Goal: Task Accomplishment & Management: Complete application form

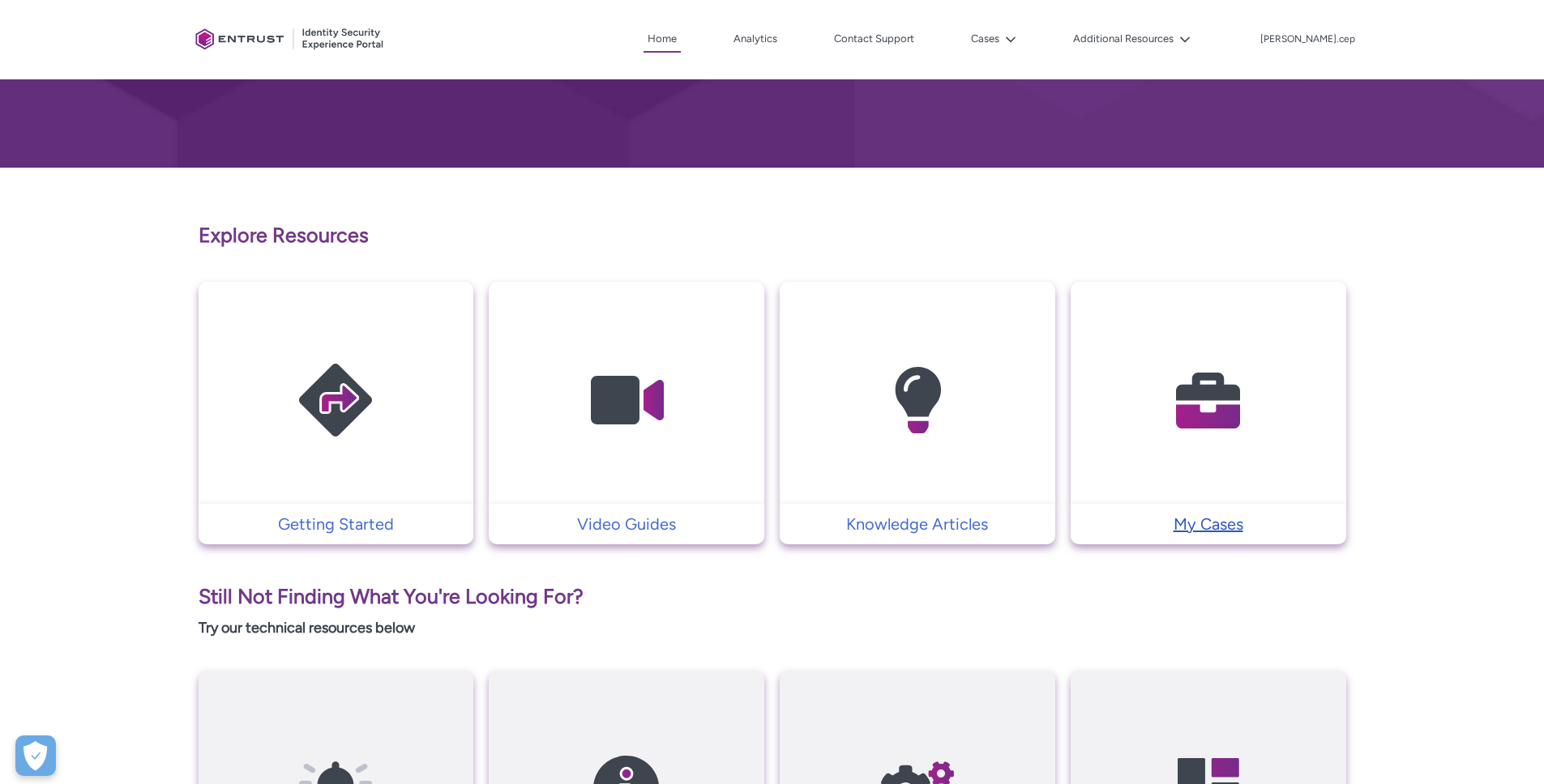
click at [1178, 516] on p "My Cases" at bounding box center [1208, 523] width 259 height 24
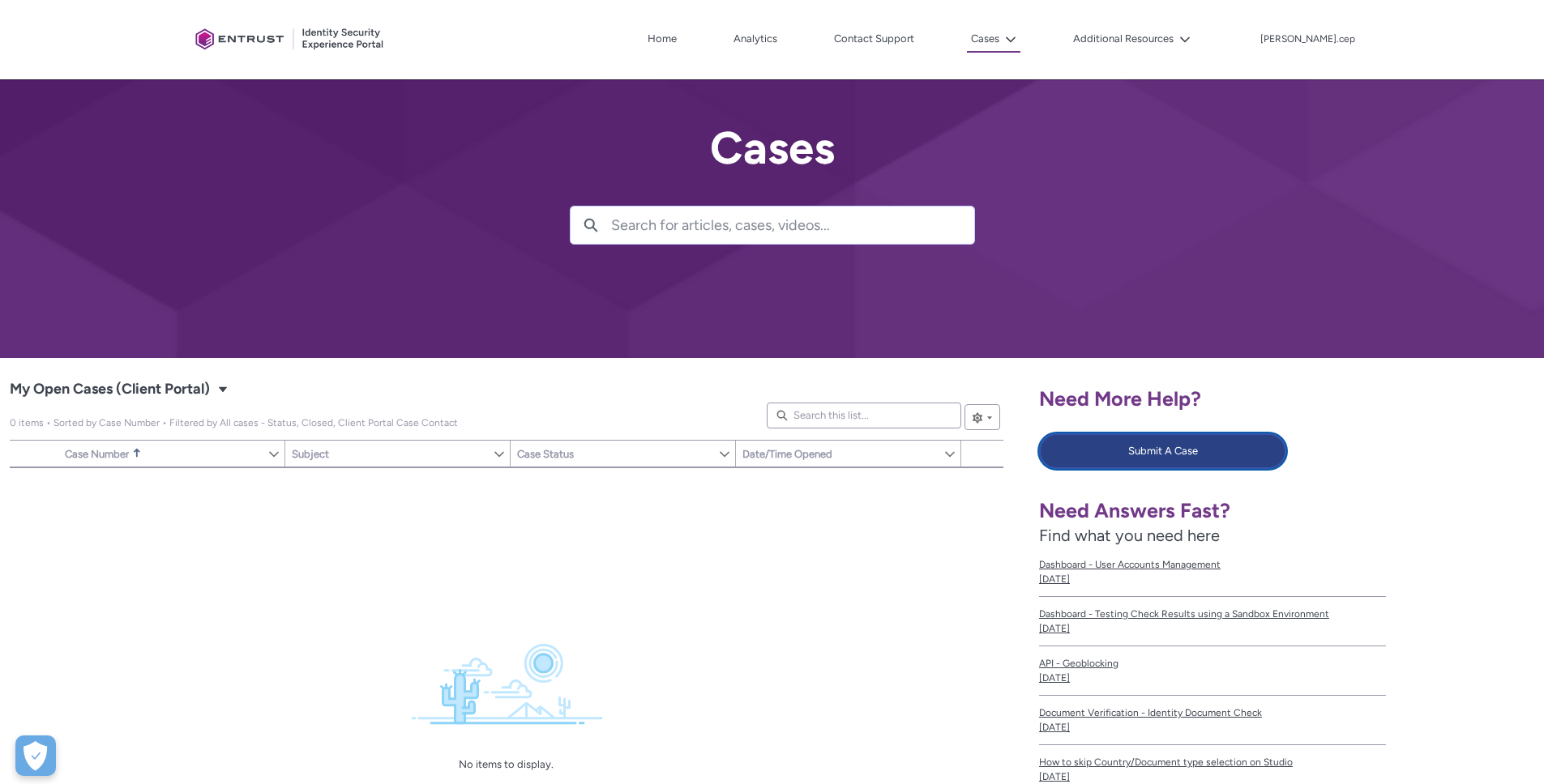
click at [1175, 463] on button "Submit A Case" at bounding box center [1163, 450] width 247 height 36
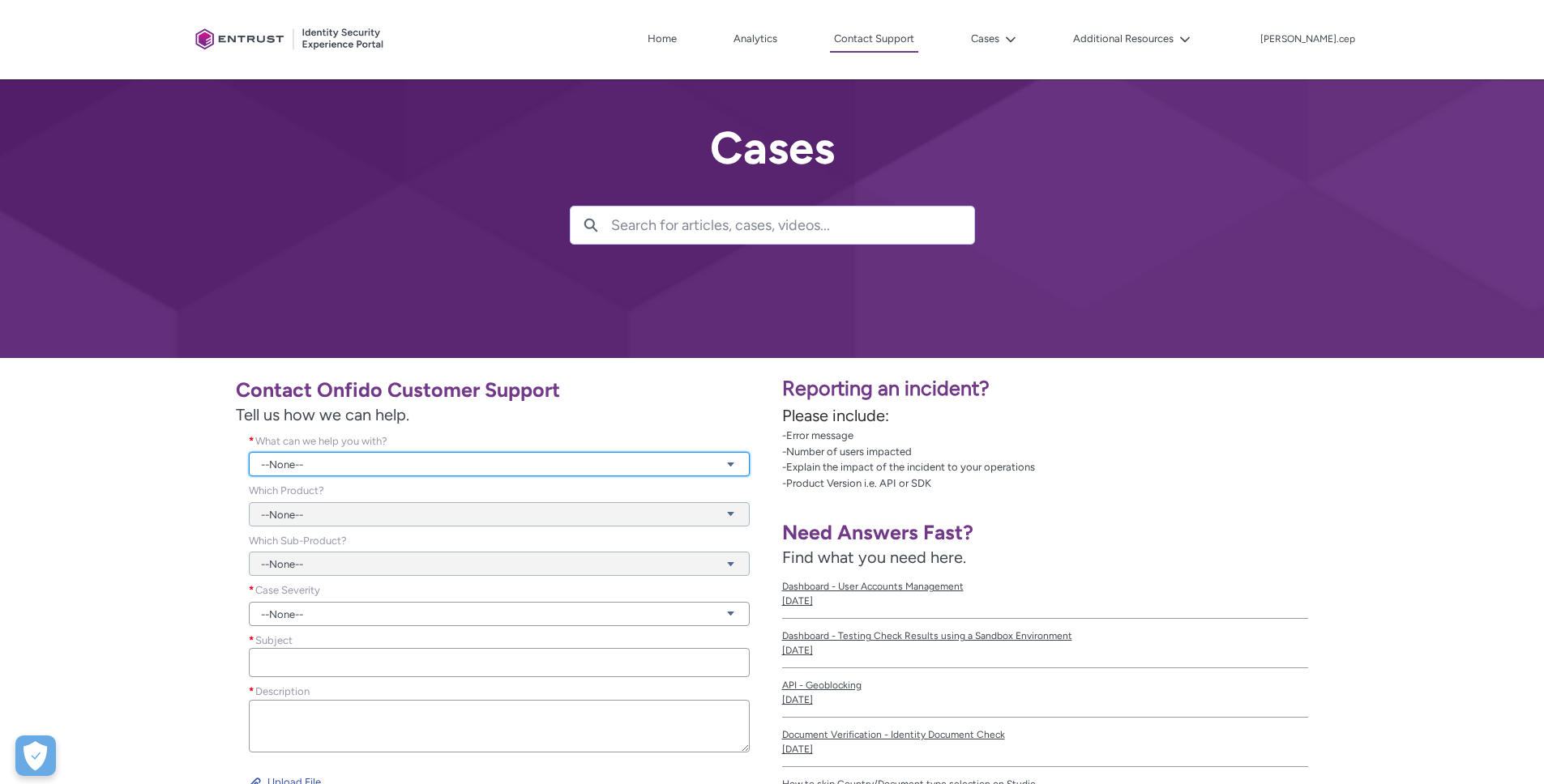
click at [360, 461] on link "--None--" at bounding box center [499, 464] width 501 height 24
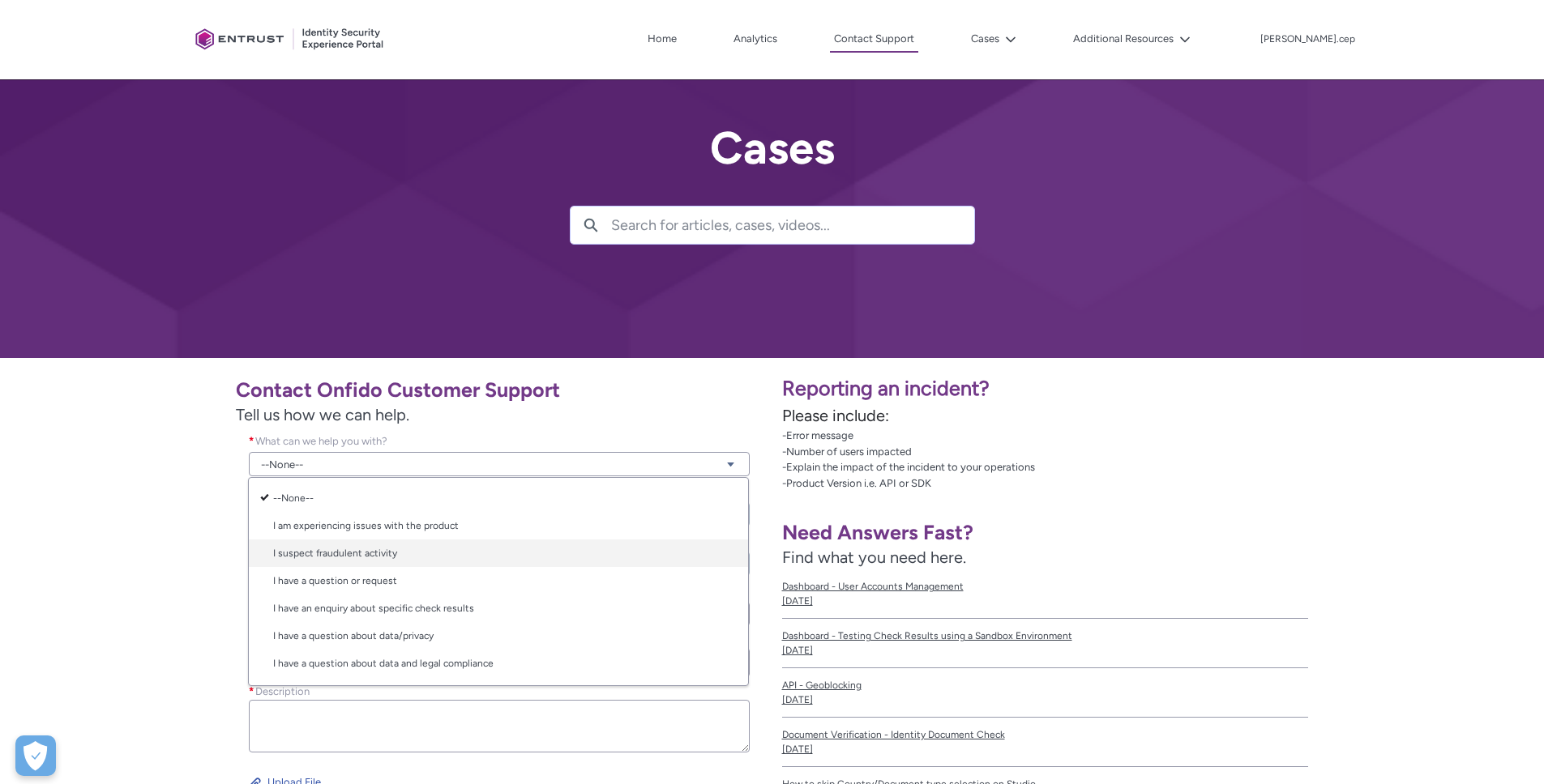
click at [325, 542] on link "I suspect fraudulent activity" at bounding box center [498, 553] width 499 height 27
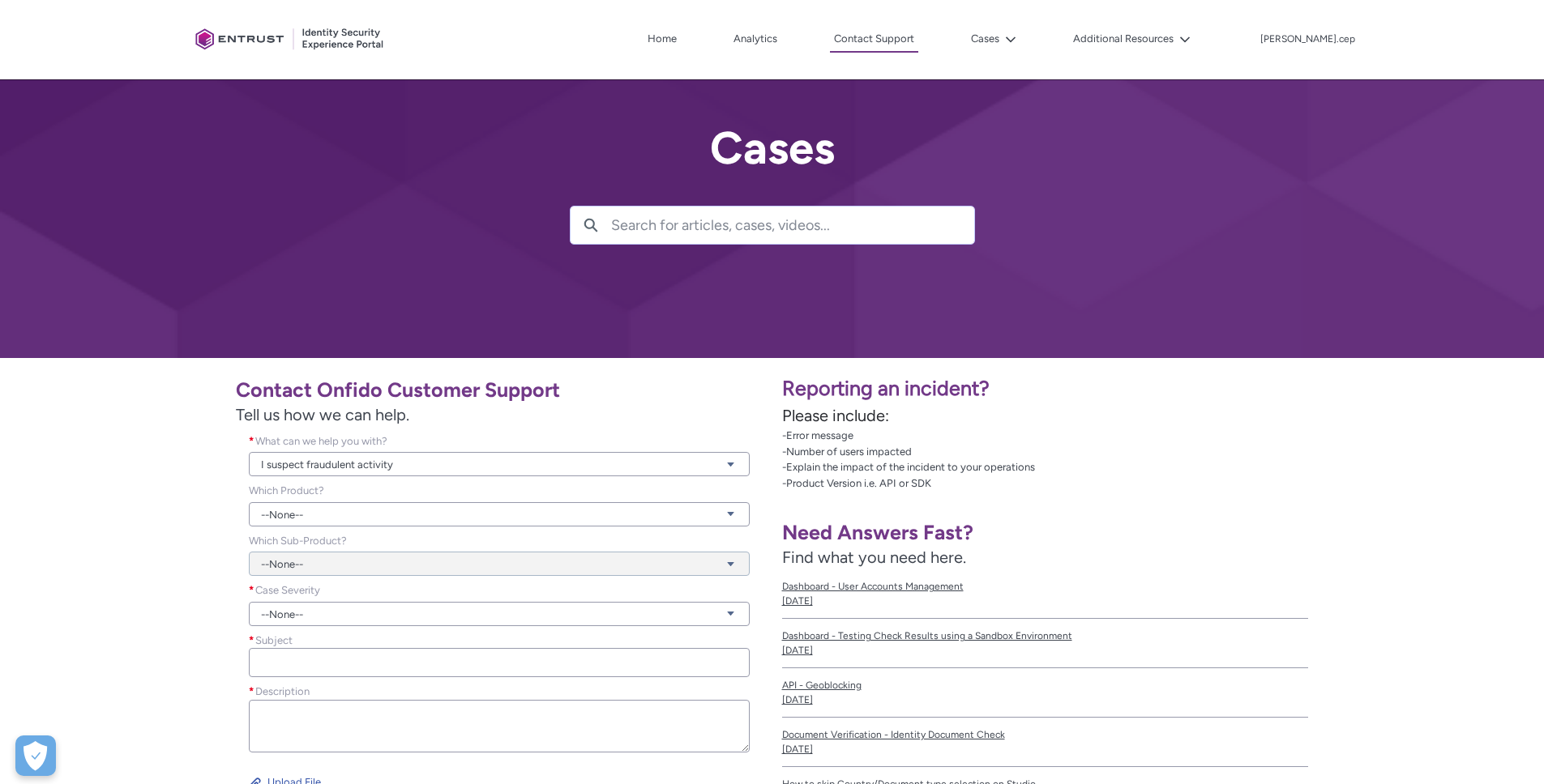
click at [213, 561] on div "Contact Onfido Customer Support Tell us how we can help. What can we help you w…" at bounding box center [386, 606] width 753 height 477
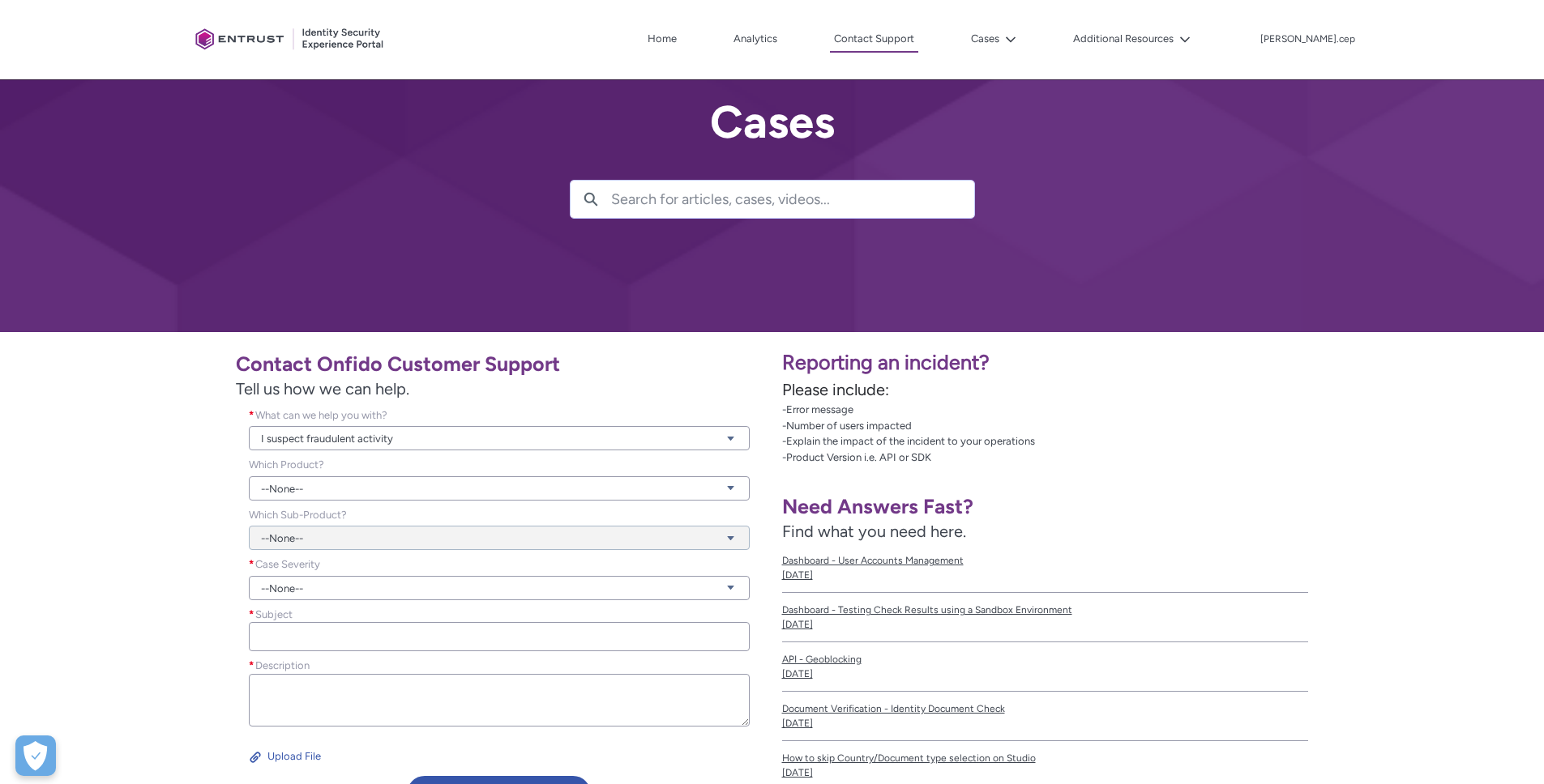
scroll to position [102, 0]
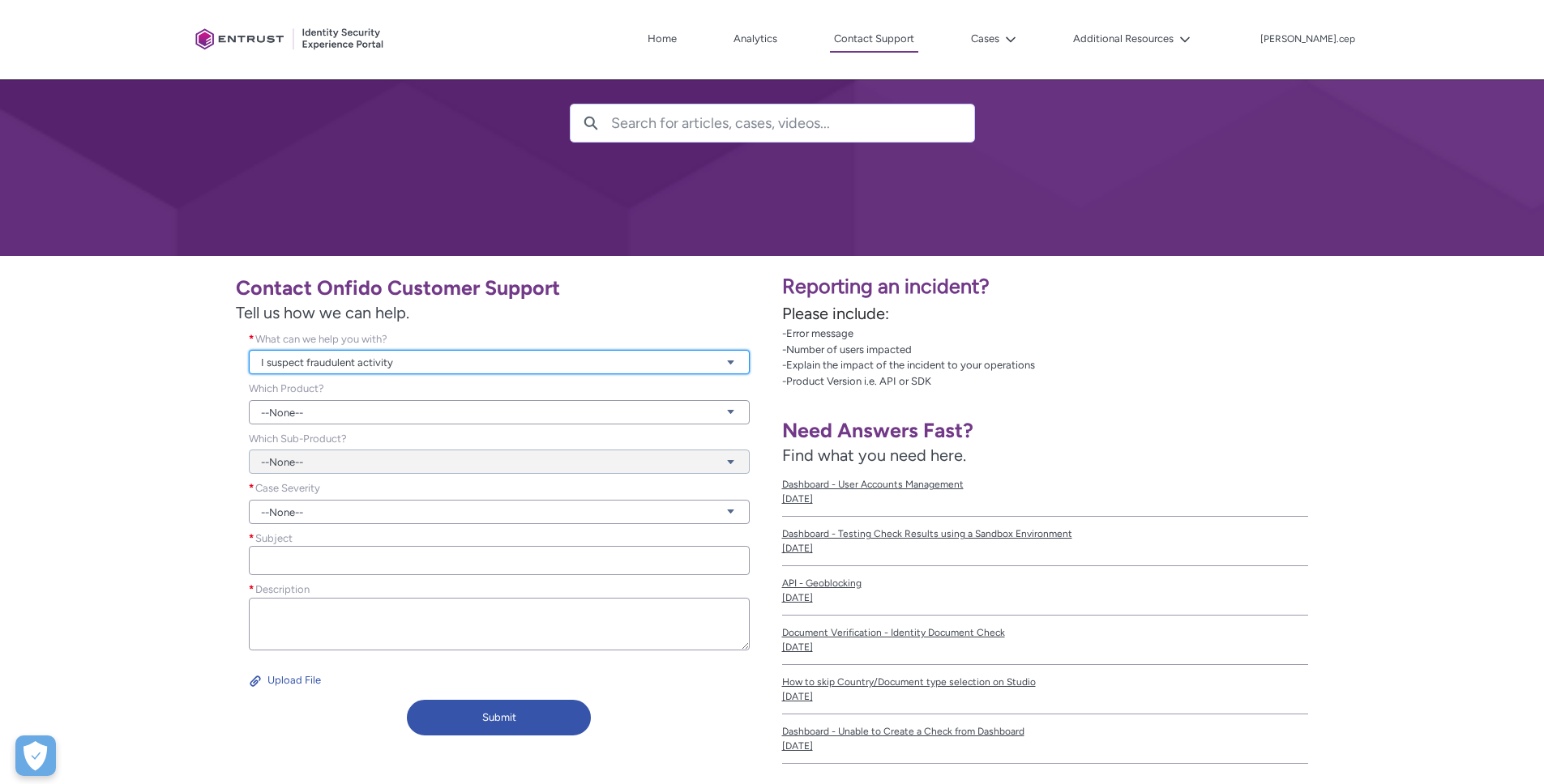
click at [322, 360] on link "I suspect fraudulent activity" at bounding box center [499, 362] width 501 height 24
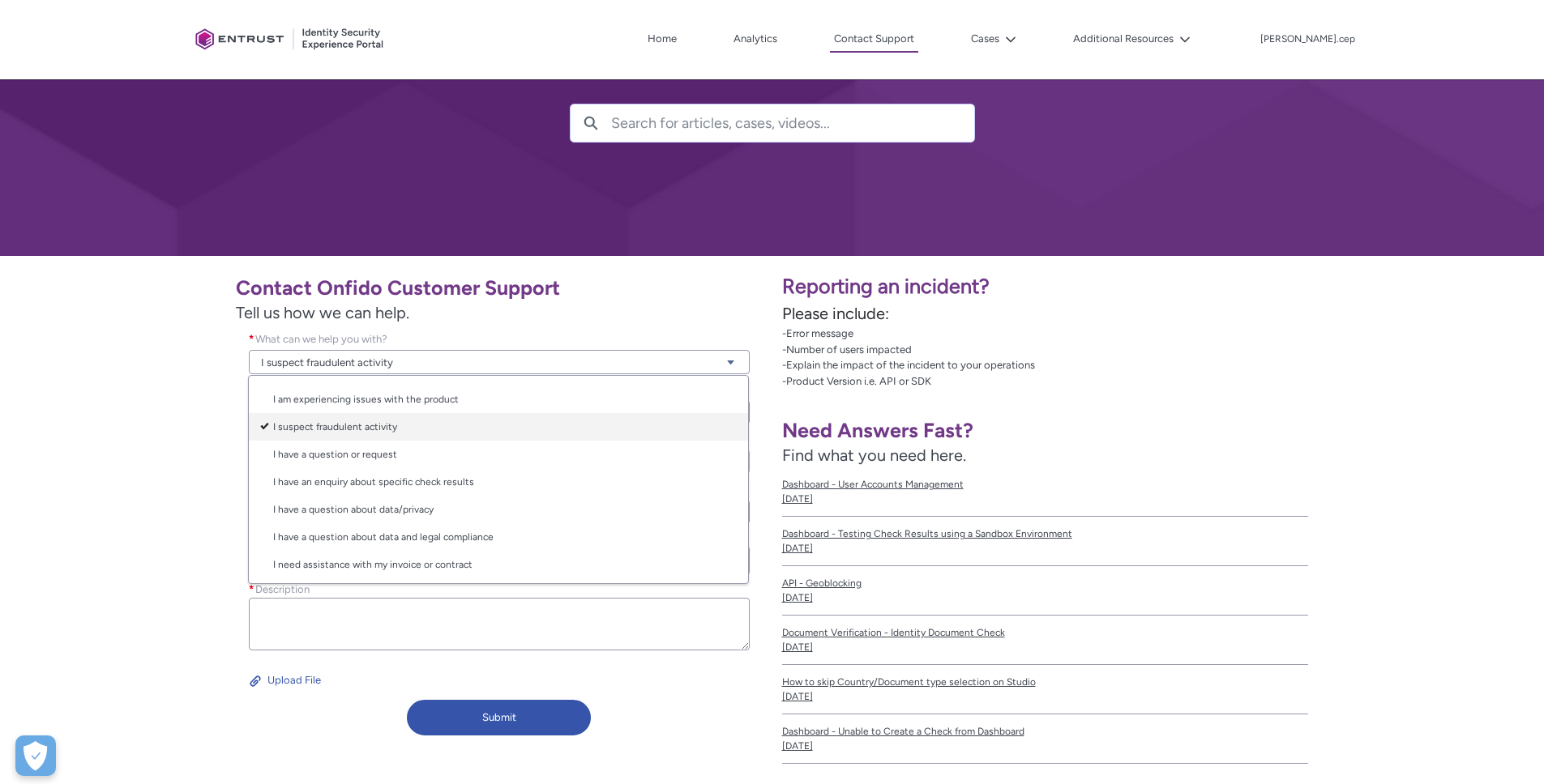
scroll to position [26, 0]
click at [192, 474] on div "Contact Onfido Customer Support Tell us how we can help. What can we help you w…" at bounding box center [386, 504] width 753 height 477
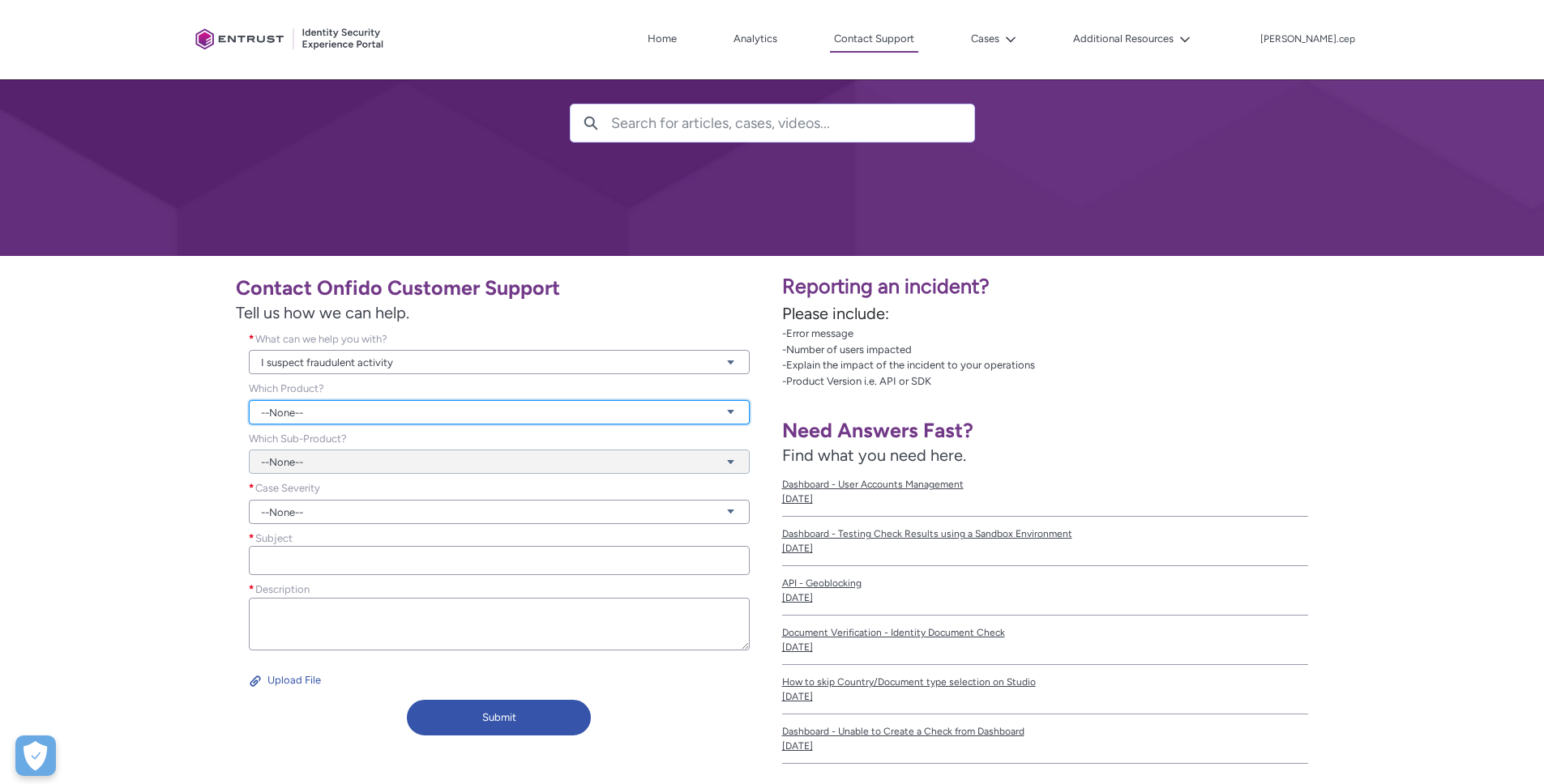
click at [312, 415] on link "--None--" at bounding box center [499, 411] width 501 height 24
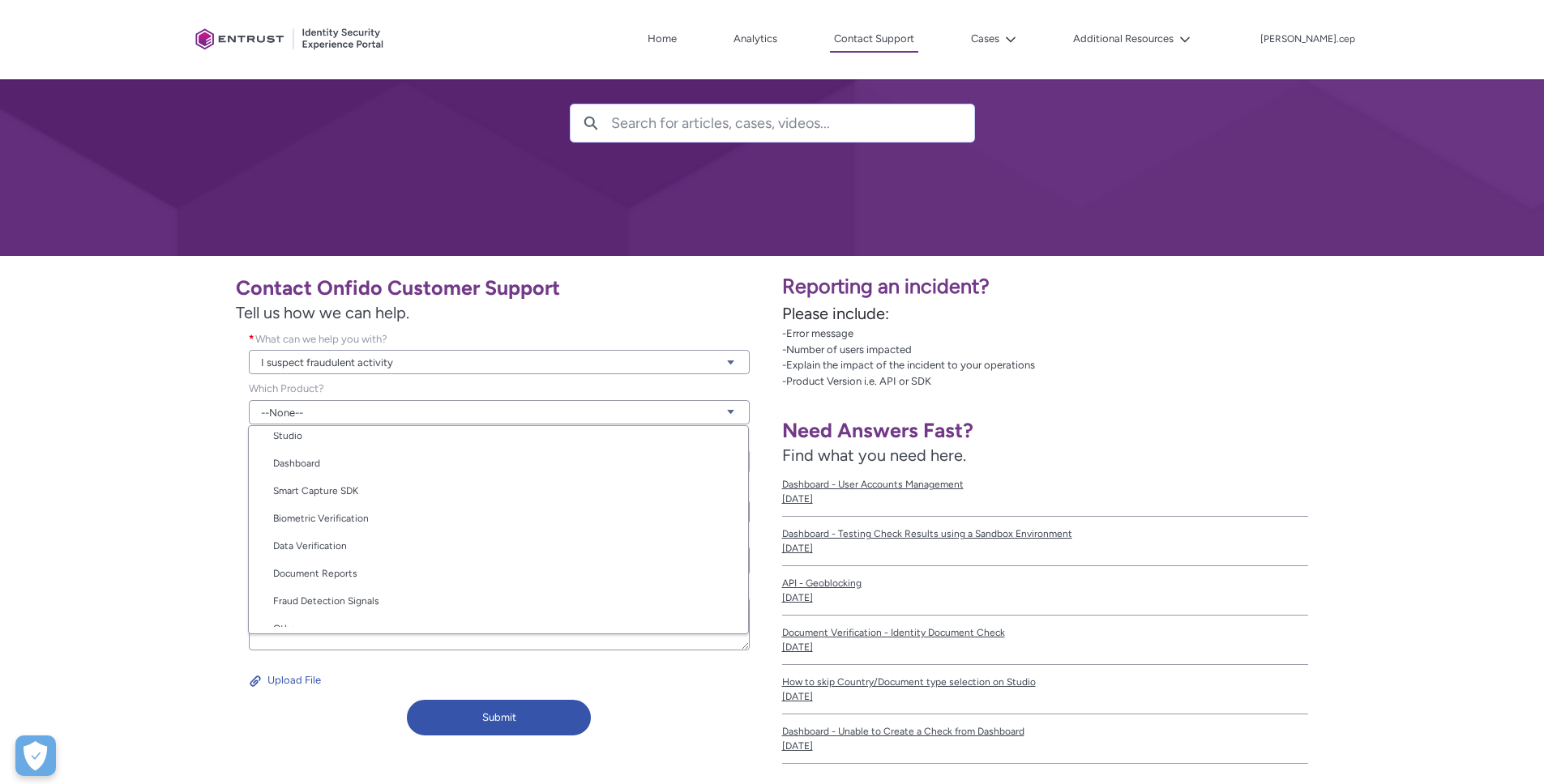
scroll to position [81, 0]
click at [195, 540] on div "Contact Onfido Customer Support Tell us how we can help. What can we help you w…" at bounding box center [386, 504] width 753 height 477
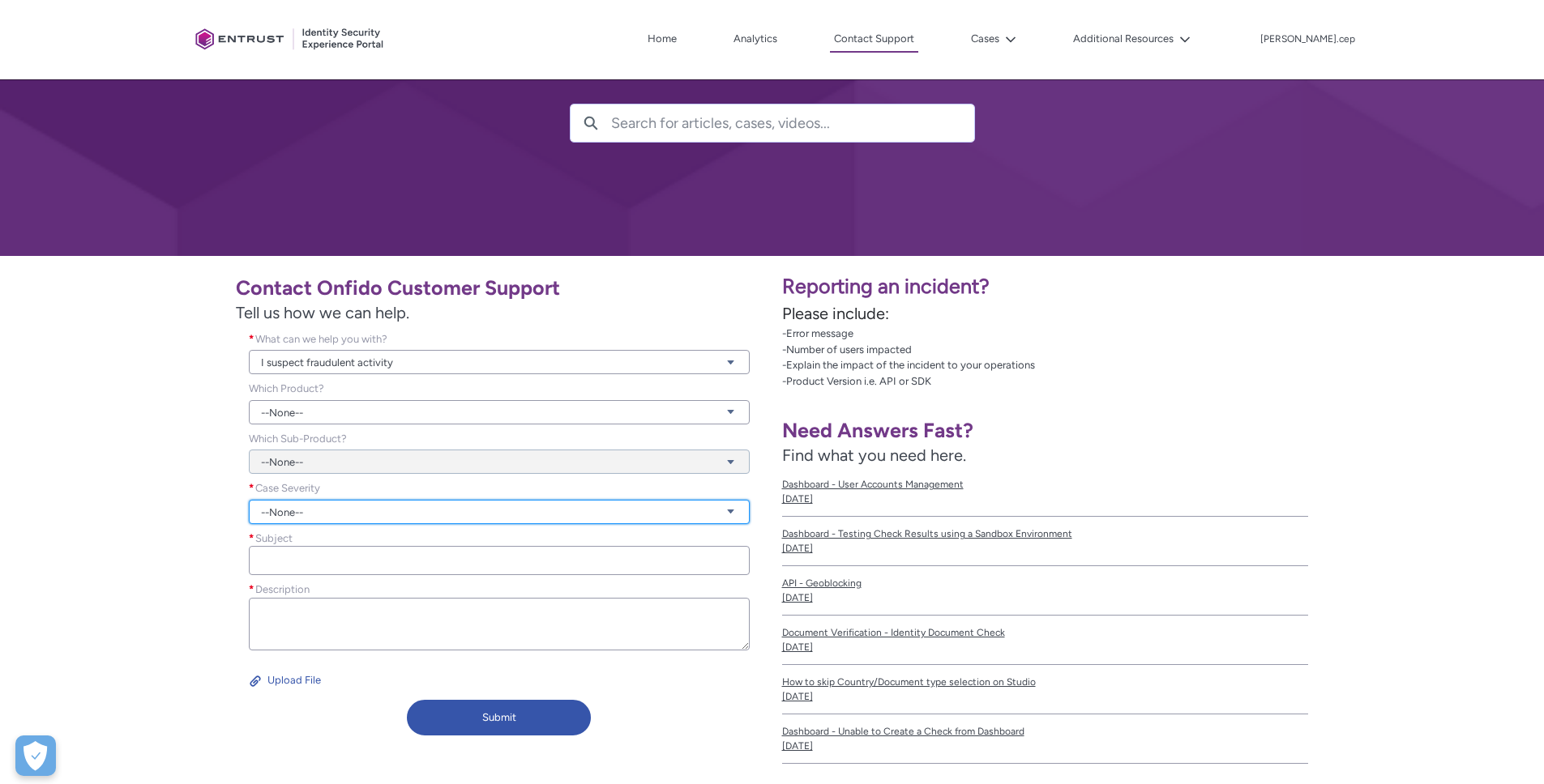
click at [300, 514] on link "--None--" at bounding box center [499, 511] width 501 height 24
click at [307, 601] on link "Urgent" at bounding box center [498, 601] width 499 height 27
click at [169, 553] on div "Contact Onfido Customer Support Tell us how we can help. What can we help you w…" at bounding box center [386, 504] width 753 height 477
click at [286, 557] on input "Subject *" at bounding box center [499, 560] width 501 height 29
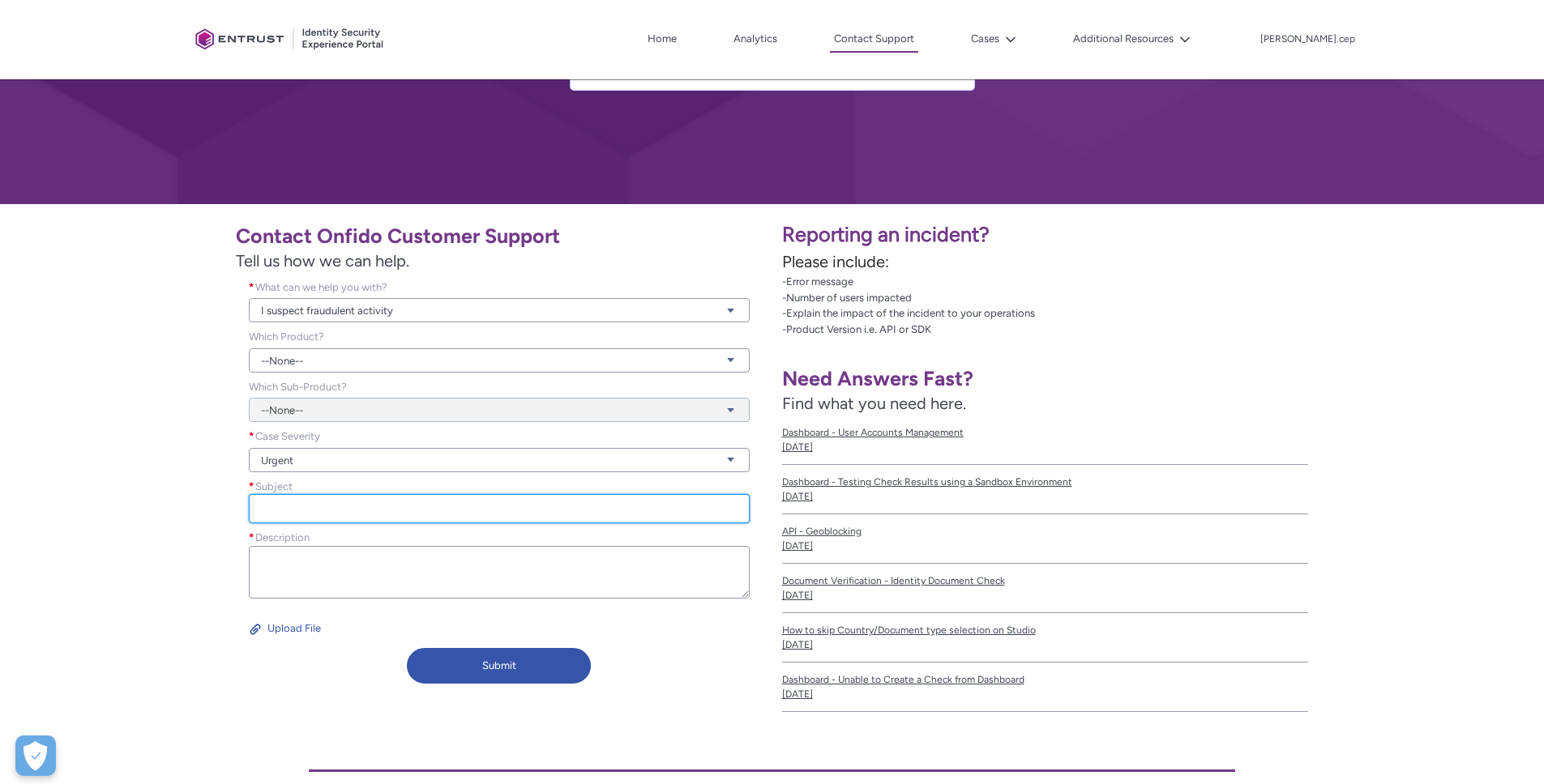
scroll to position [207, 0]
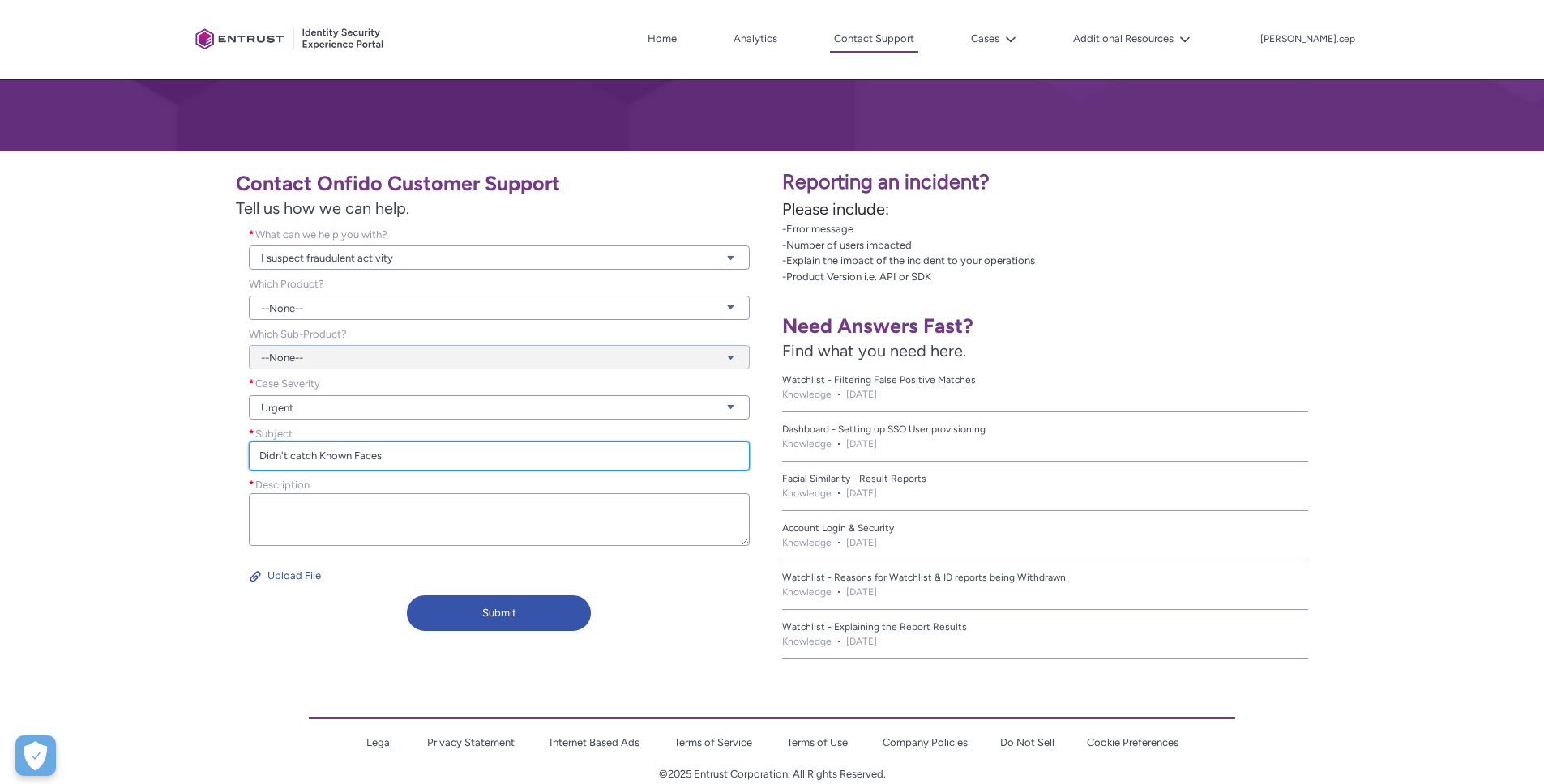
type input "Didn't catch Known Faces"
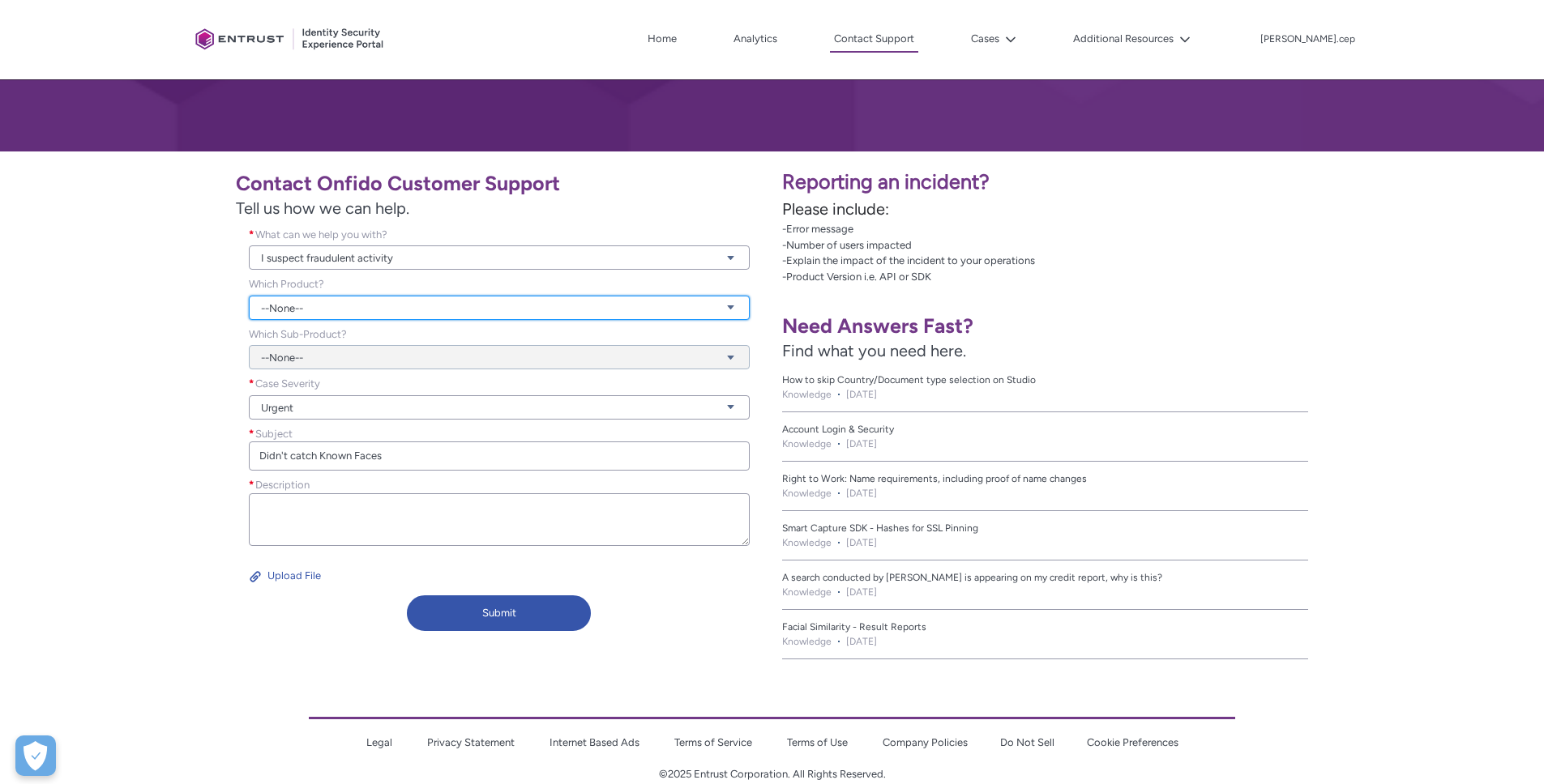
click at [267, 304] on link "--None--" at bounding box center [499, 307] width 501 height 24
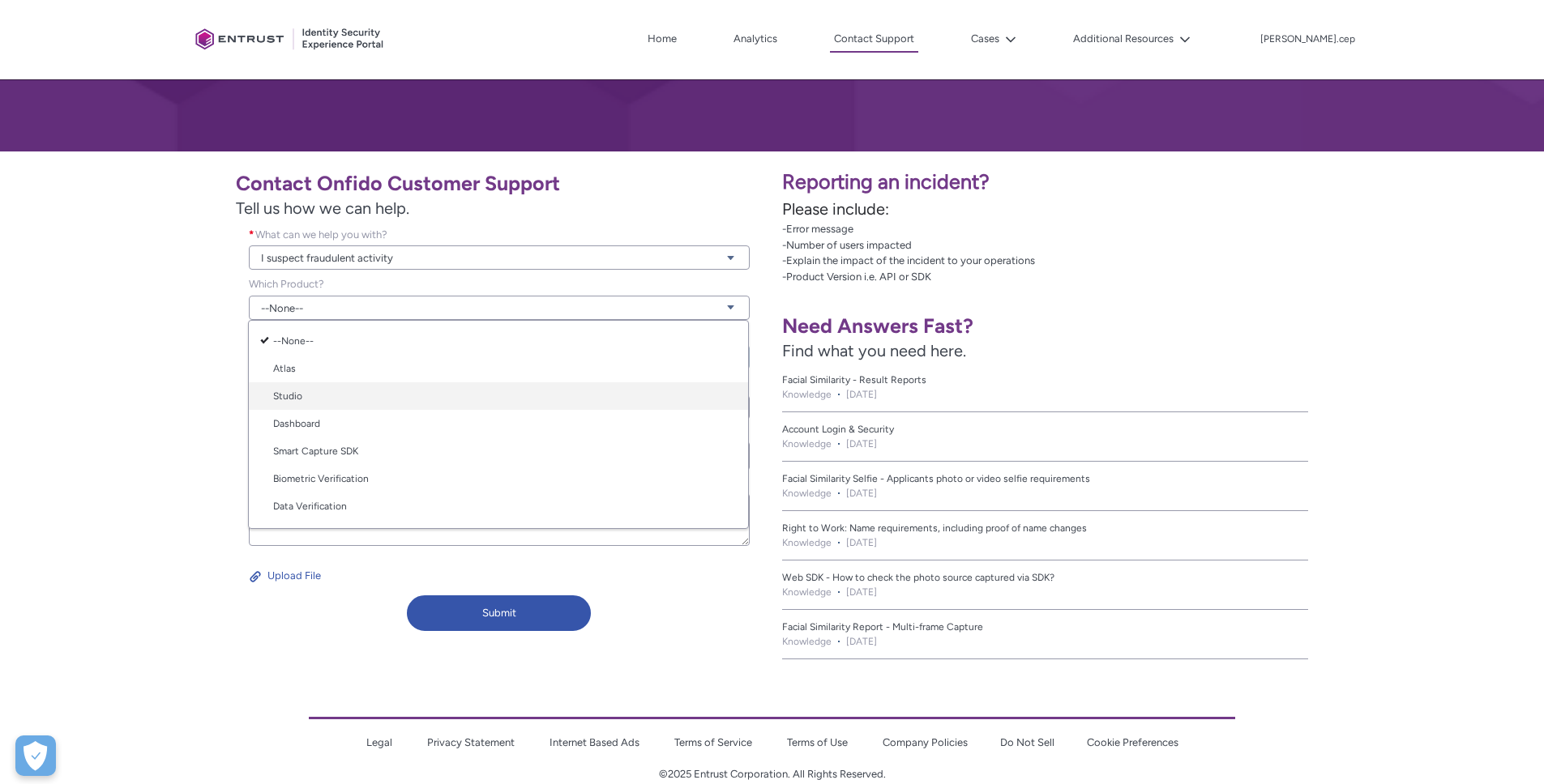
click at [317, 387] on link "Studio" at bounding box center [498, 396] width 499 height 27
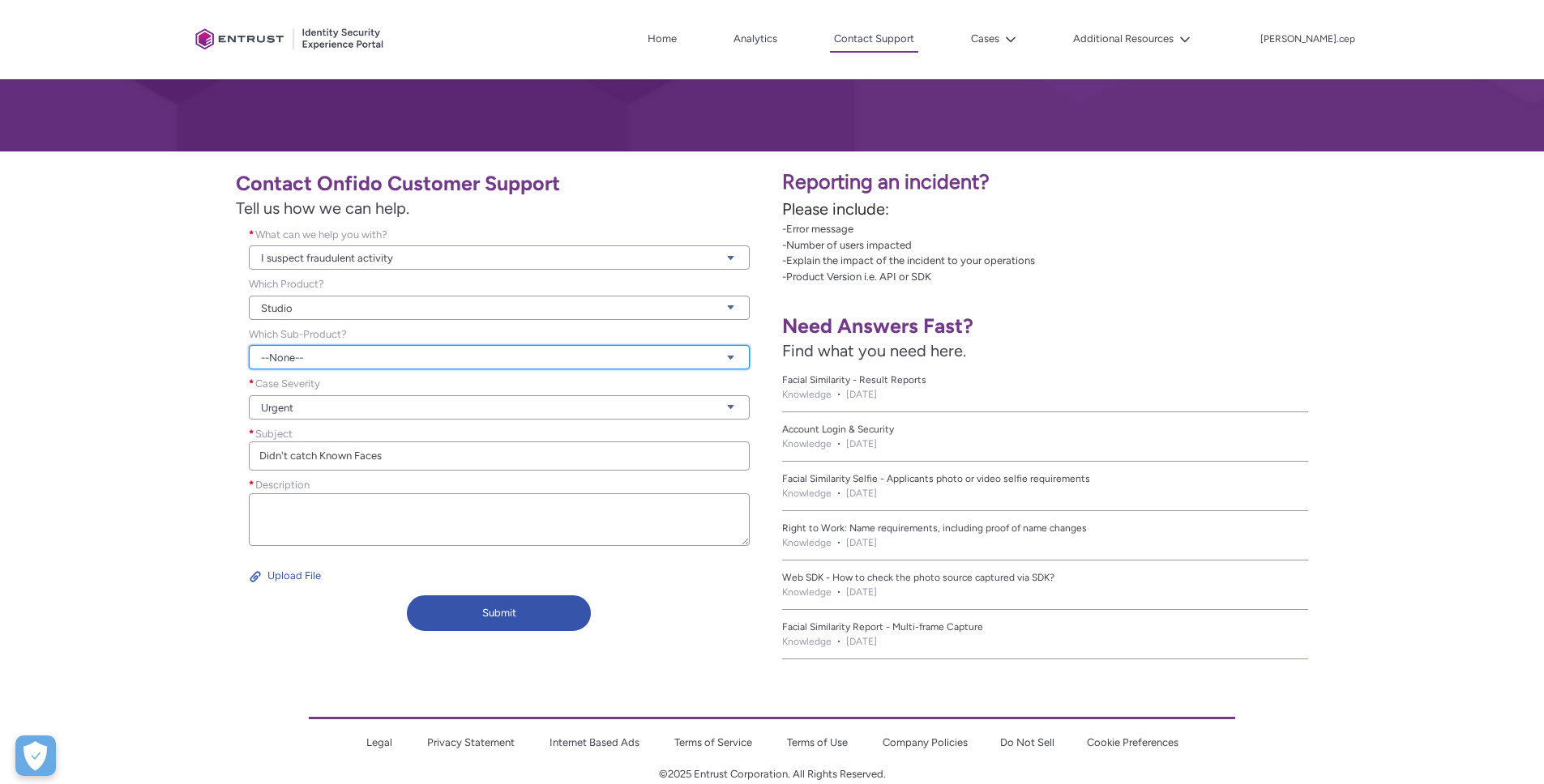
click at [305, 361] on link "--None--" at bounding box center [499, 357] width 501 height 24
click at [305, 360] on link "--None--" at bounding box center [499, 357] width 501 height 24
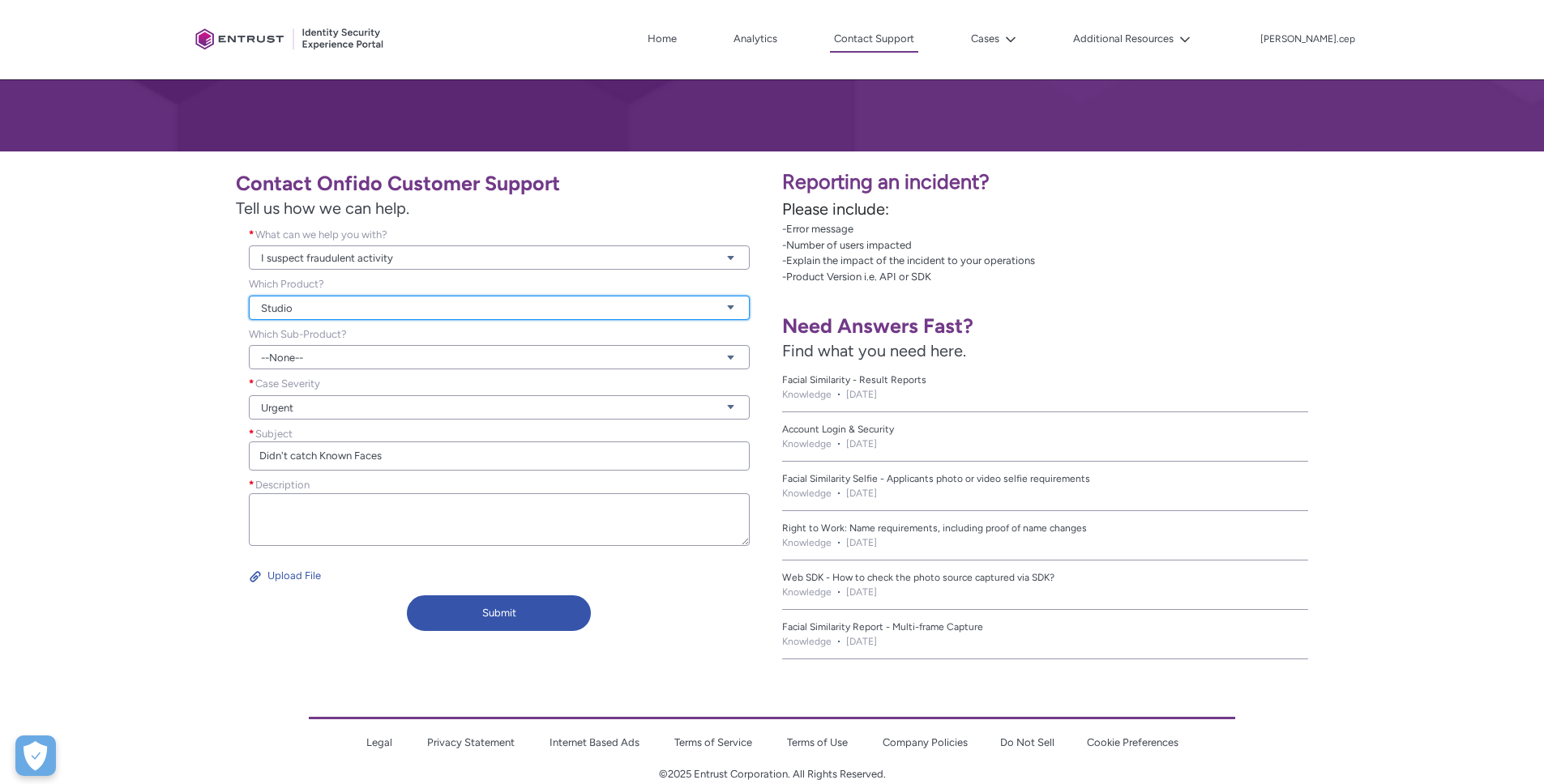
click at [303, 309] on link "Studio" at bounding box center [499, 307] width 501 height 24
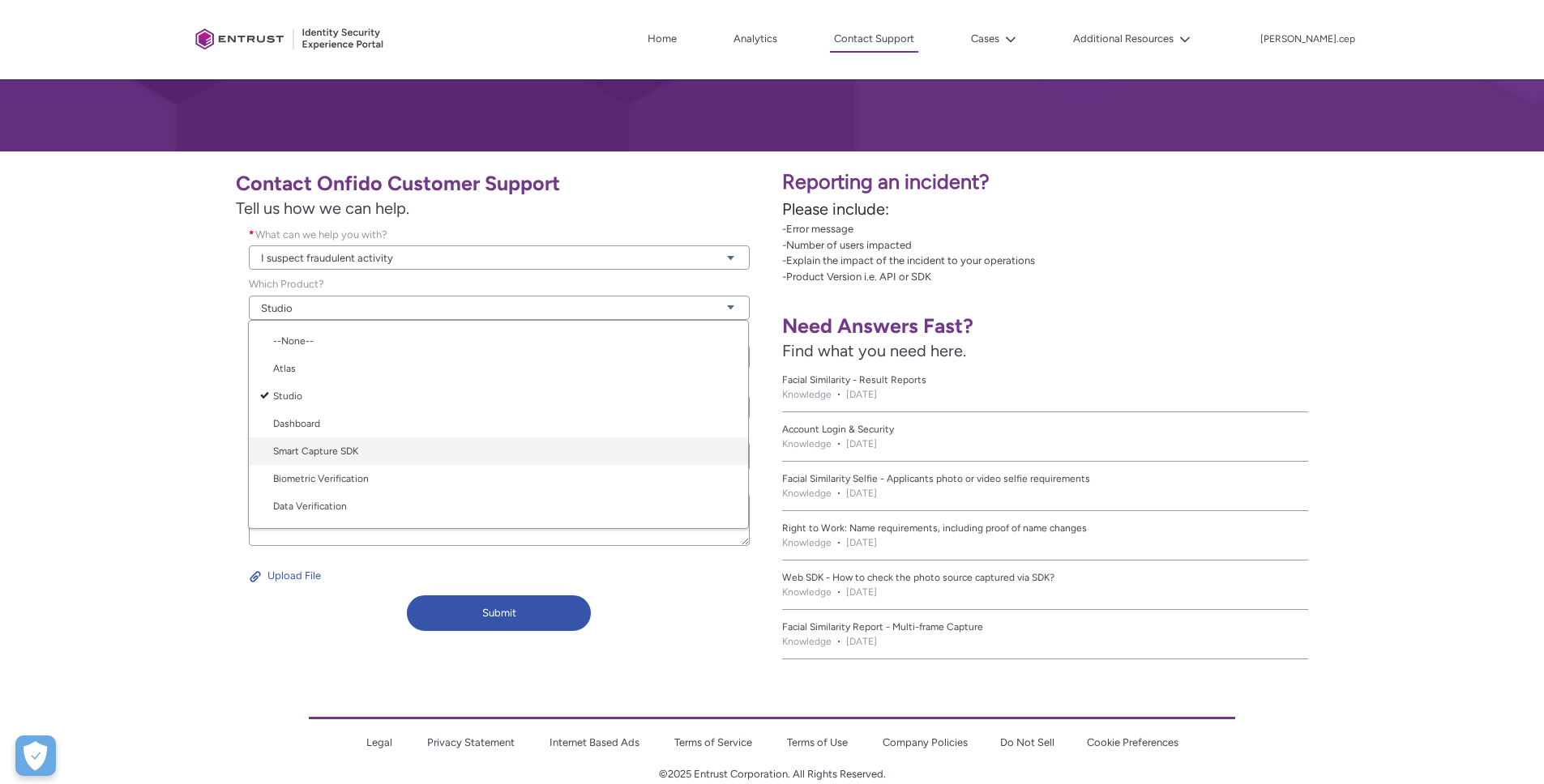
click at [324, 443] on link "Smart Capture SDK" at bounding box center [498, 450] width 499 height 27
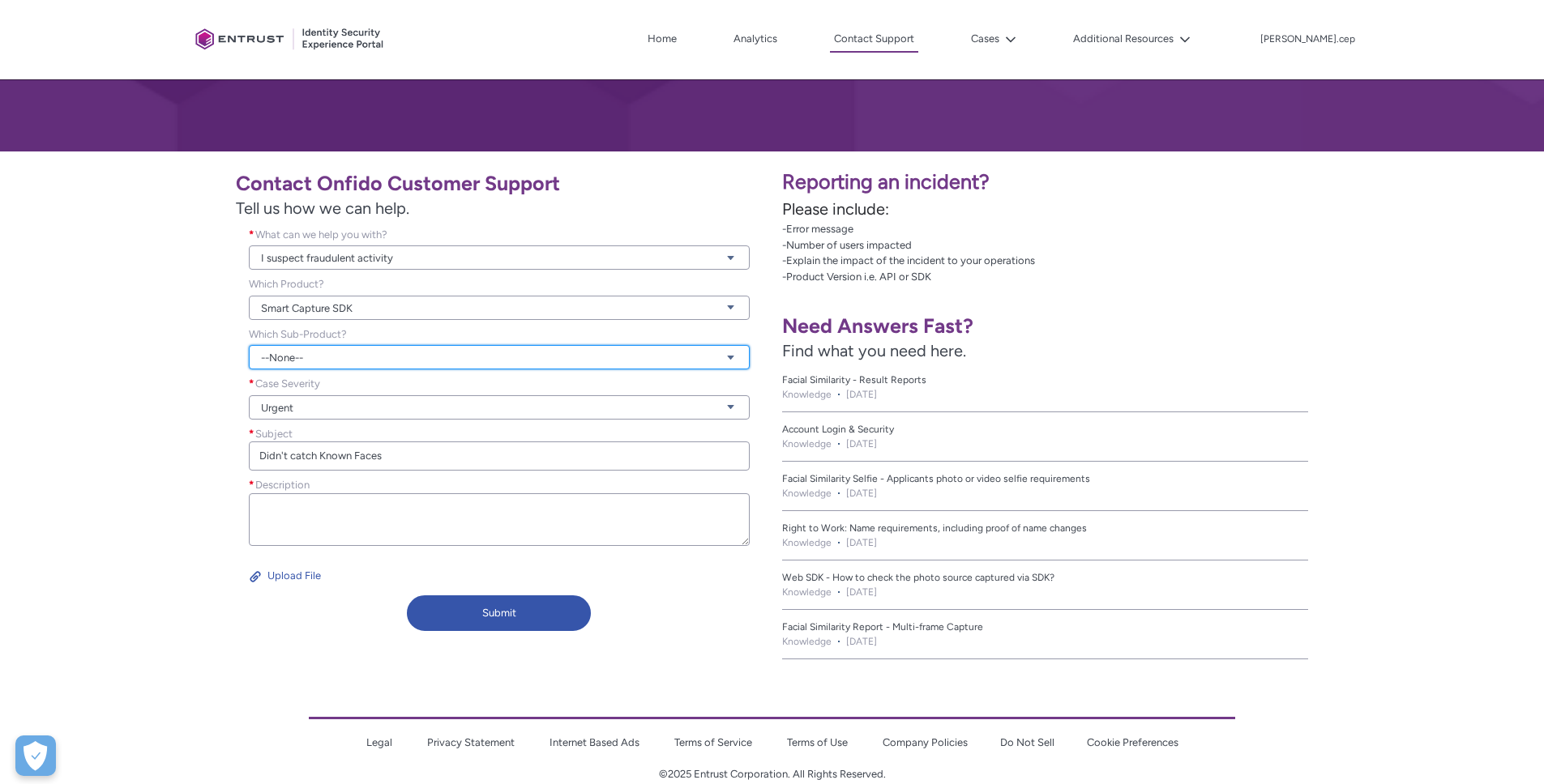
click at [315, 358] on link "--None--" at bounding box center [499, 357] width 501 height 24
click at [315, 356] on link "--None--" at bounding box center [499, 357] width 501 height 24
click at [316, 371] on div "Which Sub-Product? --None-- View all dependencies" at bounding box center [499, 351] width 527 height 51
click at [319, 363] on link "--None--" at bounding box center [499, 357] width 501 height 24
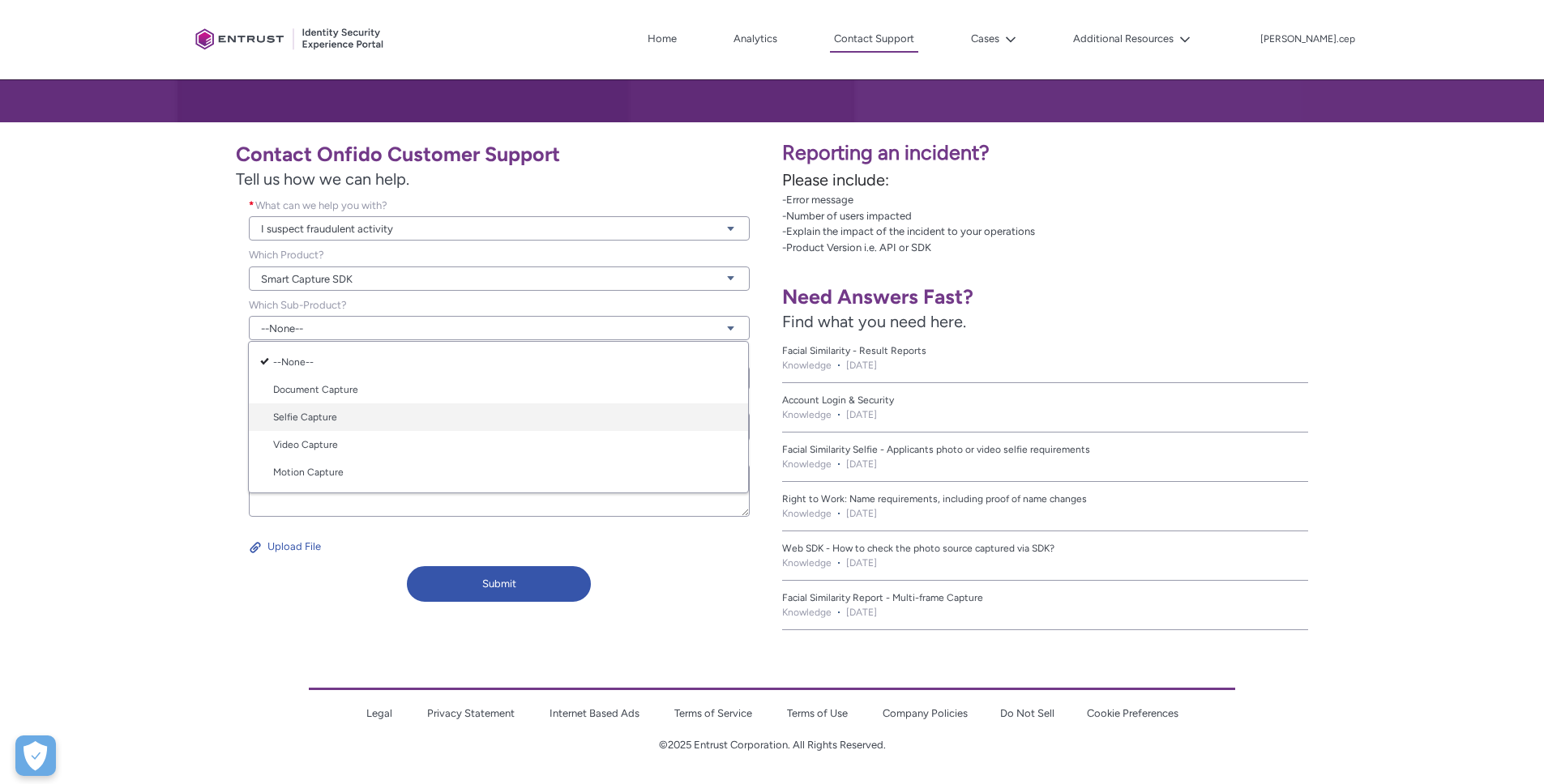
scroll to position [236, 0]
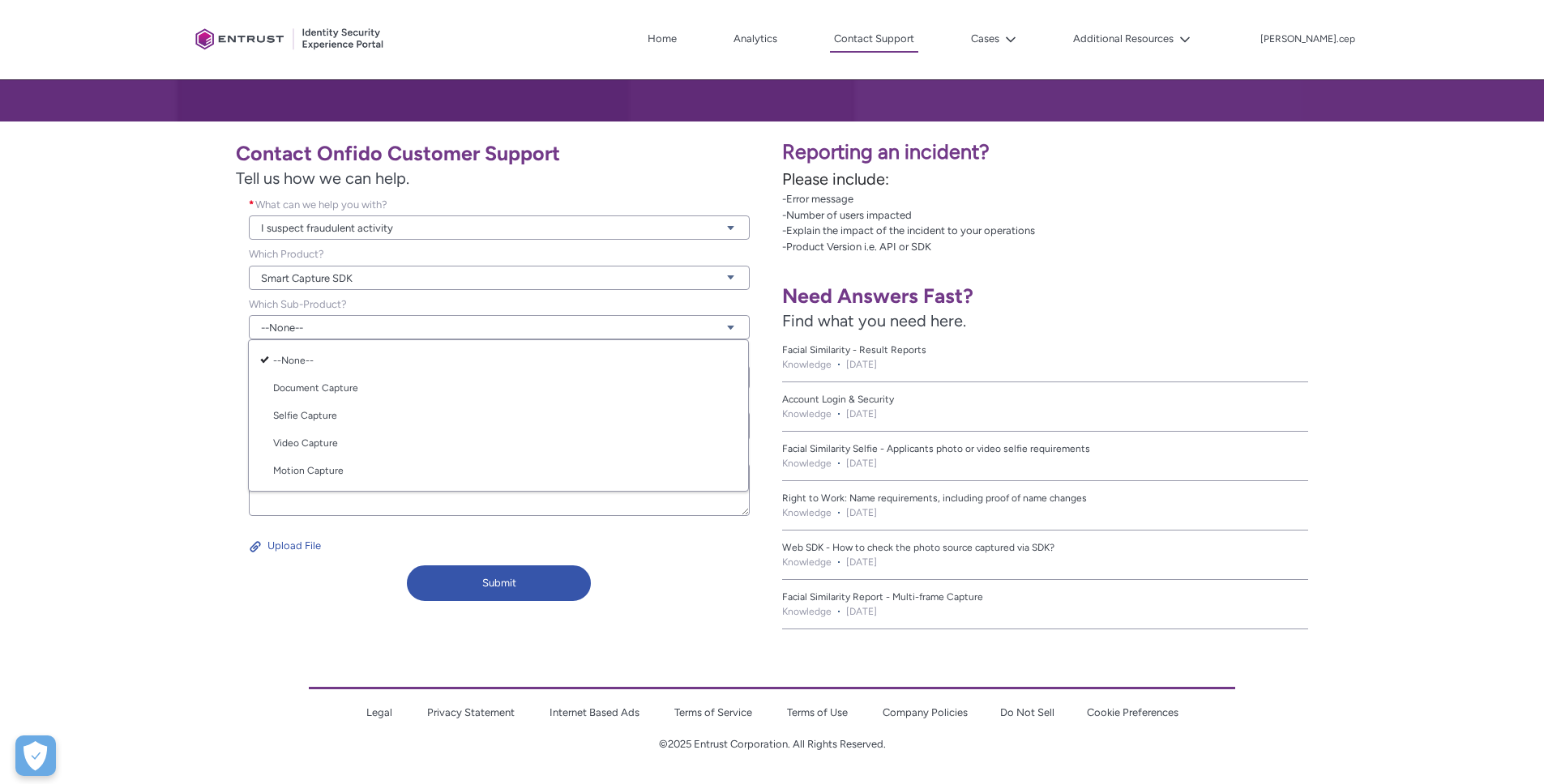
click at [176, 397] on div "Contact Onfido Customer Support Tell us how we can help. What can we help you w…" at bounding box center [386, 369] width 753 height 477
click at [325, 282] on link "Smart Capture SDK" at bounding box center [499, 277] width 501 height 24
click at [364, 416] on link "Document Reports" at bounding box center [498, 423] width 499 height 27
click at [312, 320] on link "--None--" at bounding box center [499, 327] width 501 height 24
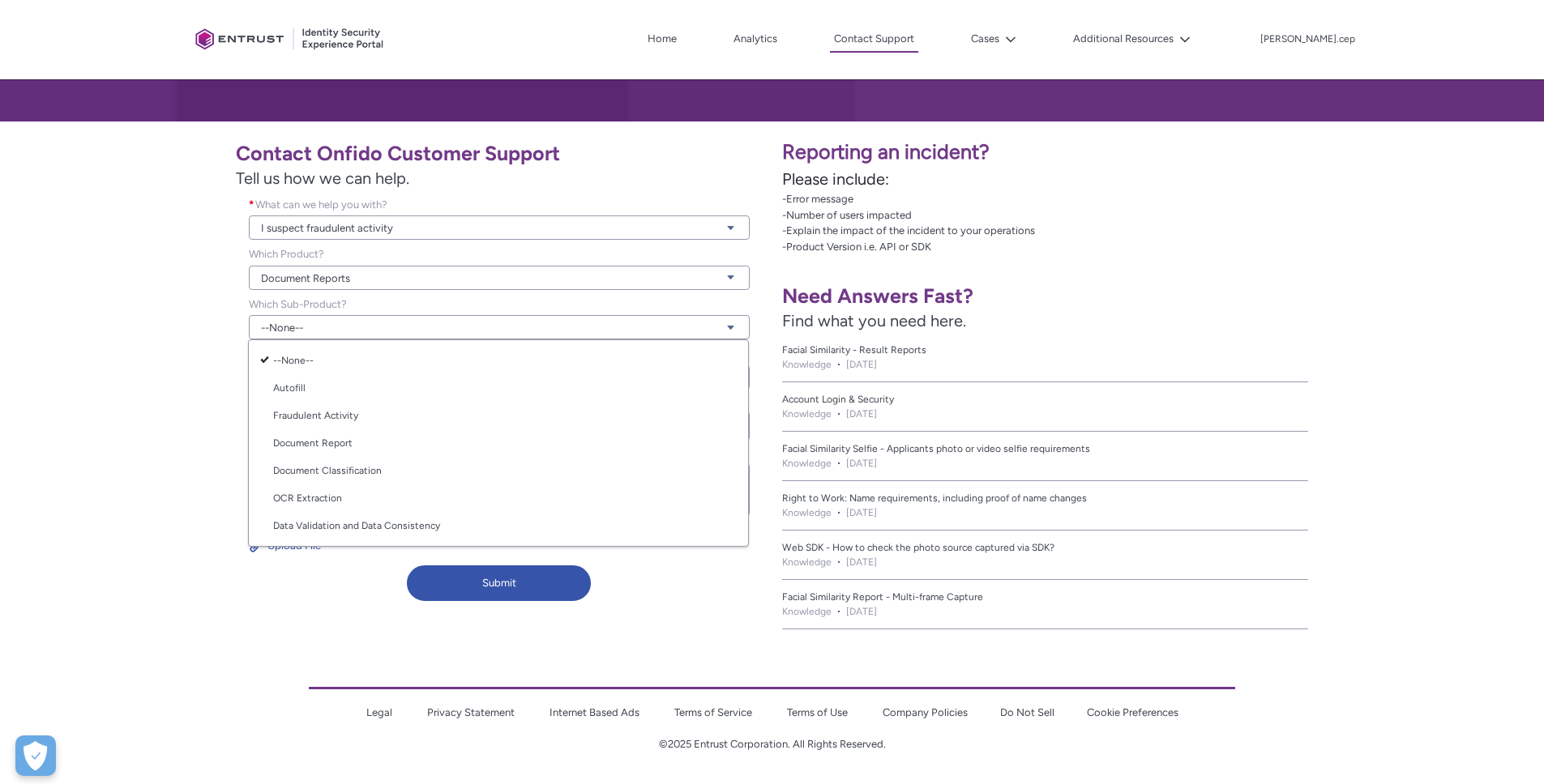
click at [165, 379] on div "Contact Onfido Customer Support Tell us how we can help. What can we help you w…" at bounding box center [386, 369] width 753 height 477
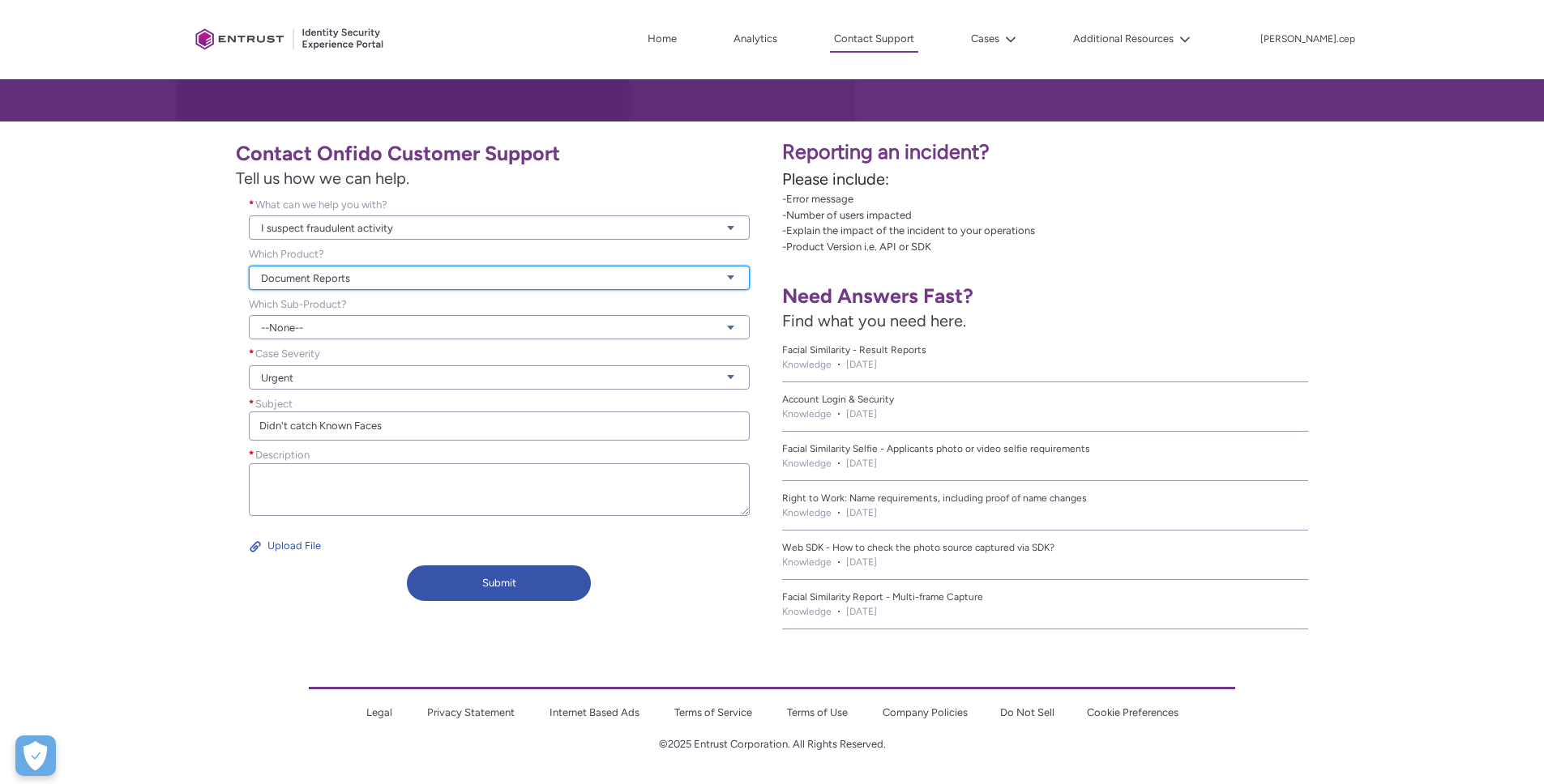
click at [329, 283] on link "Document Reports" at bounding box center [499, 277] width 501 height 24
click at [366, 447] on link "Fraud Detection Signals" at bounding box center [498, 450] width 499 height 27
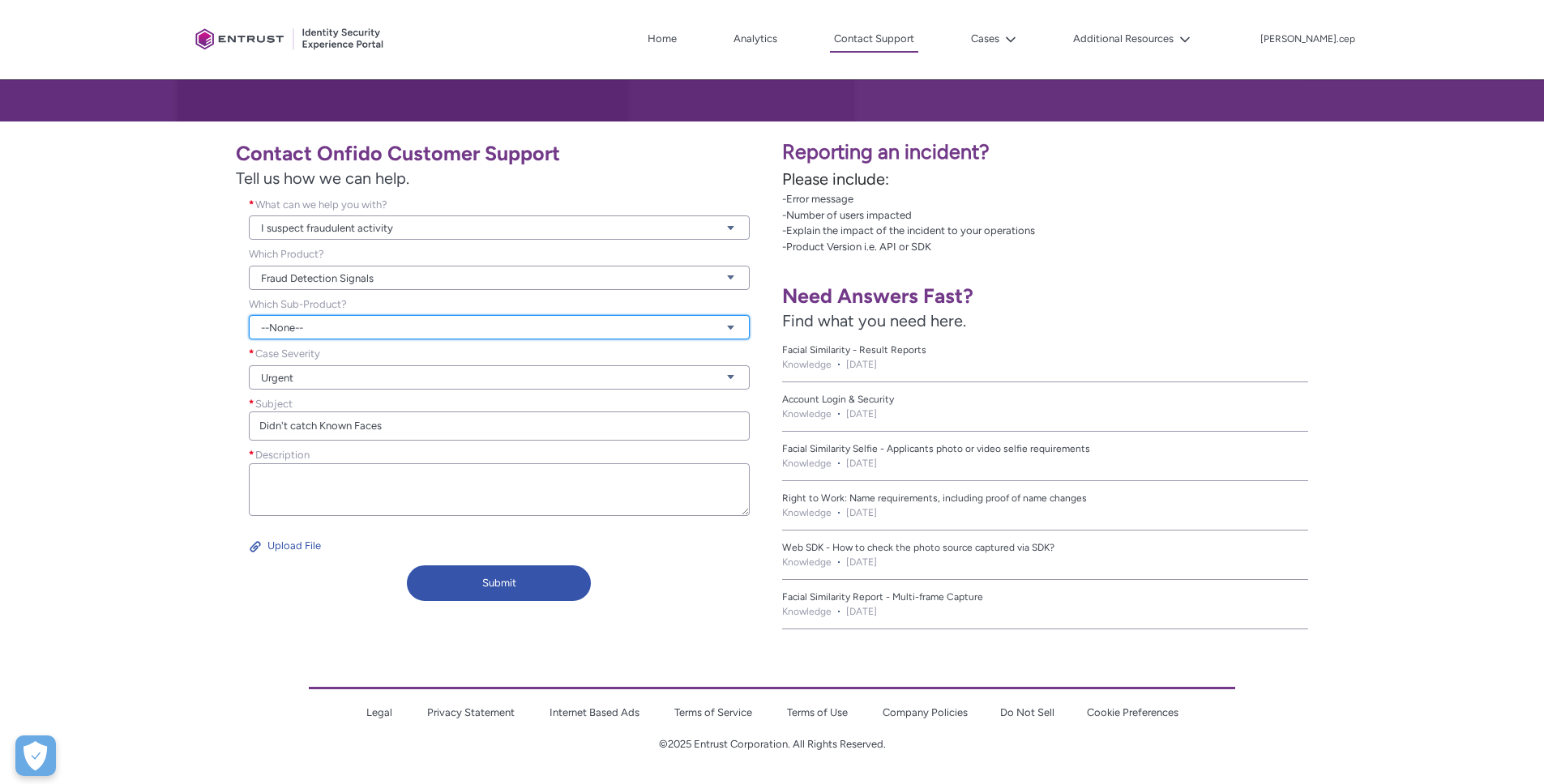
click at [305, 330] on link "--None--" at bounding box center [499, 327] width 501 height 24
click at [164, 406] on div "Contact Onfido Customer Support Tell us how we can help. What can we help you w…" at bounding box center [386, 369] width 753 height 477
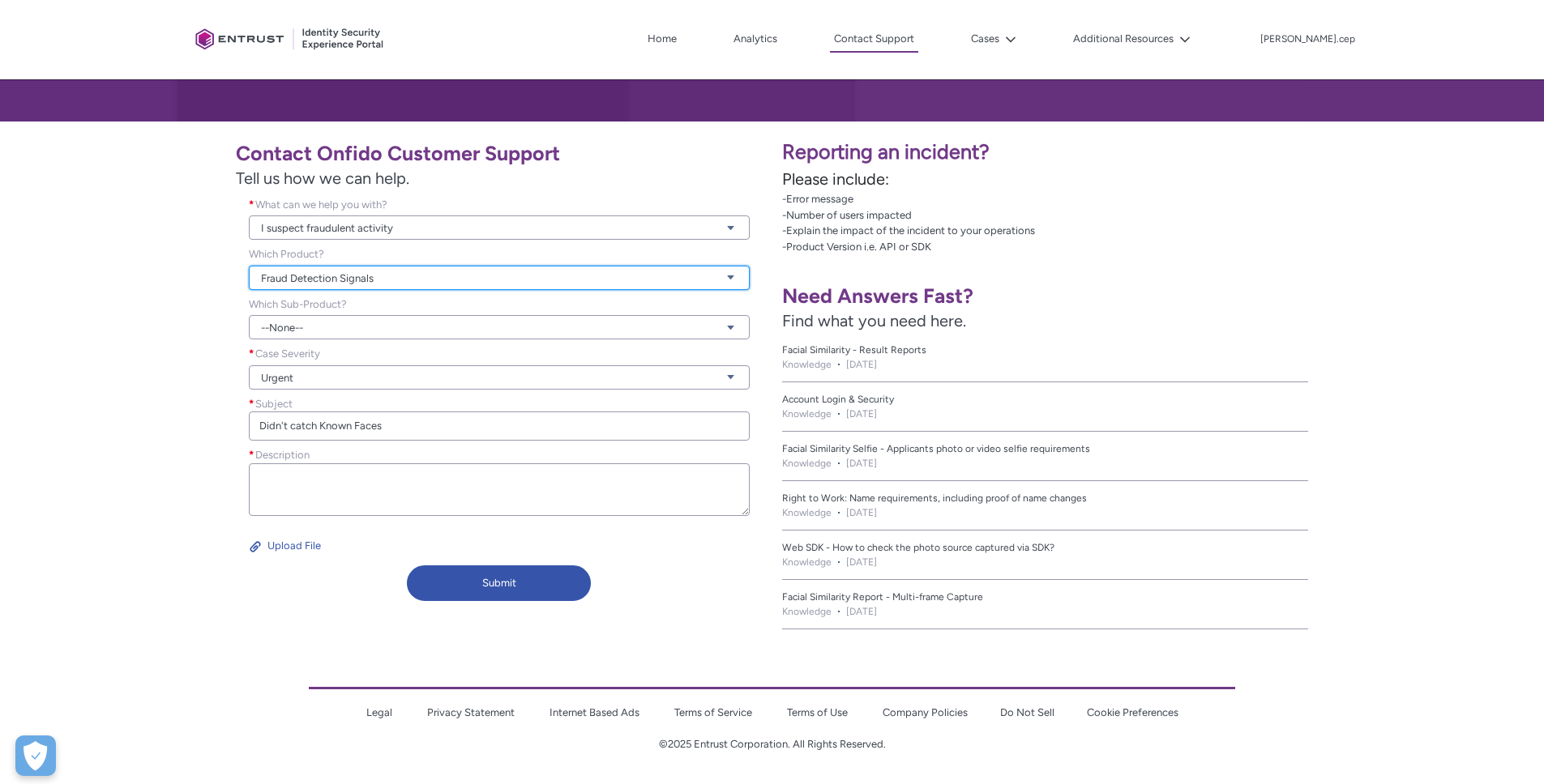
click at [325, 285] on link "Fraud Detection Signals" at bounding box center [499, 277] width 501 height 24
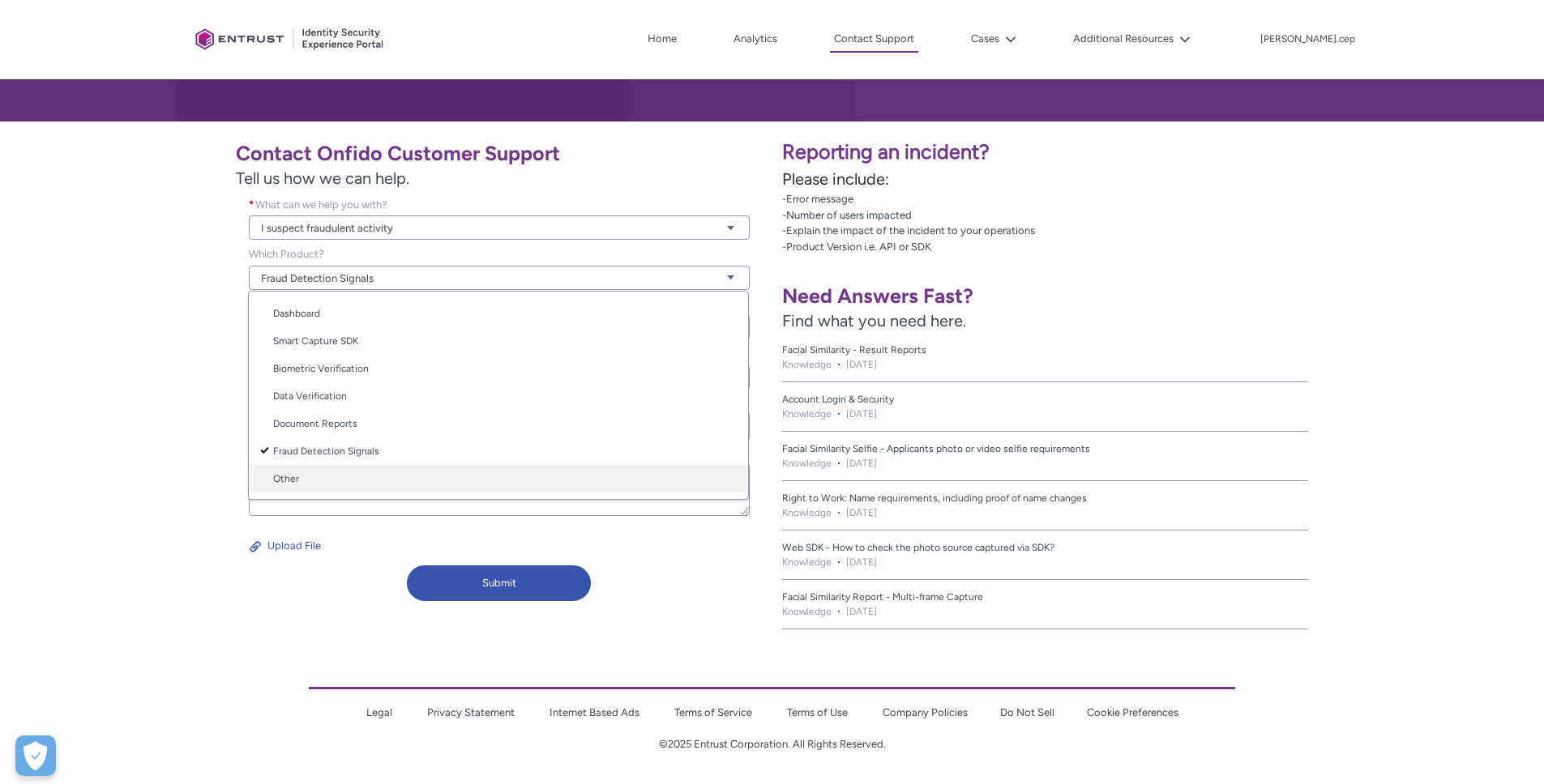
click at [323, 472] on link "Other" at bounding box center [498, 478] width 499 height 27
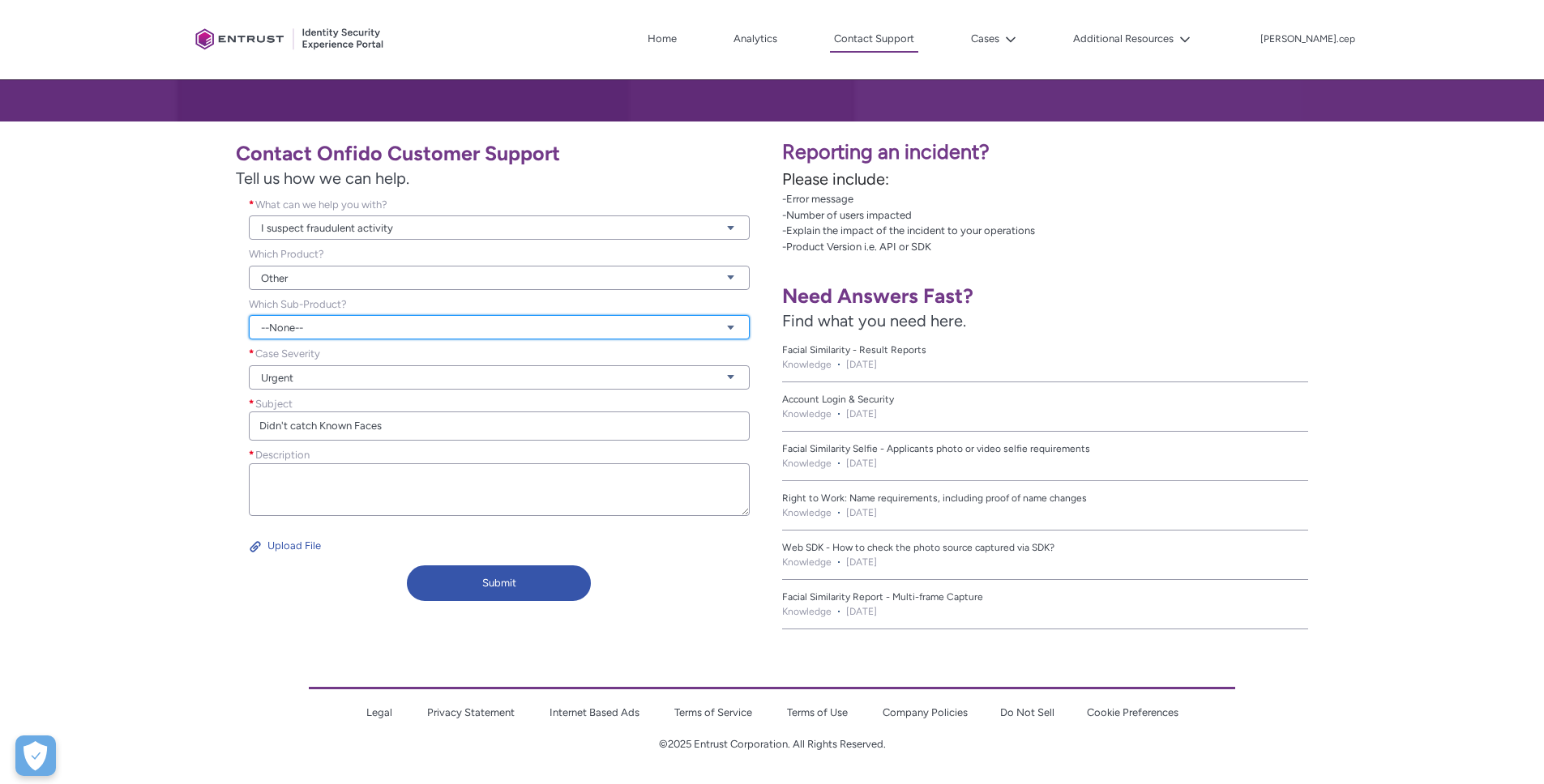
click at [311, 326] on link "--None--" at bounding box center [499, 327] width 501 height 24
click at [312, 326] on link "--None--" at bounding box center [499, 327] width 501 height 24
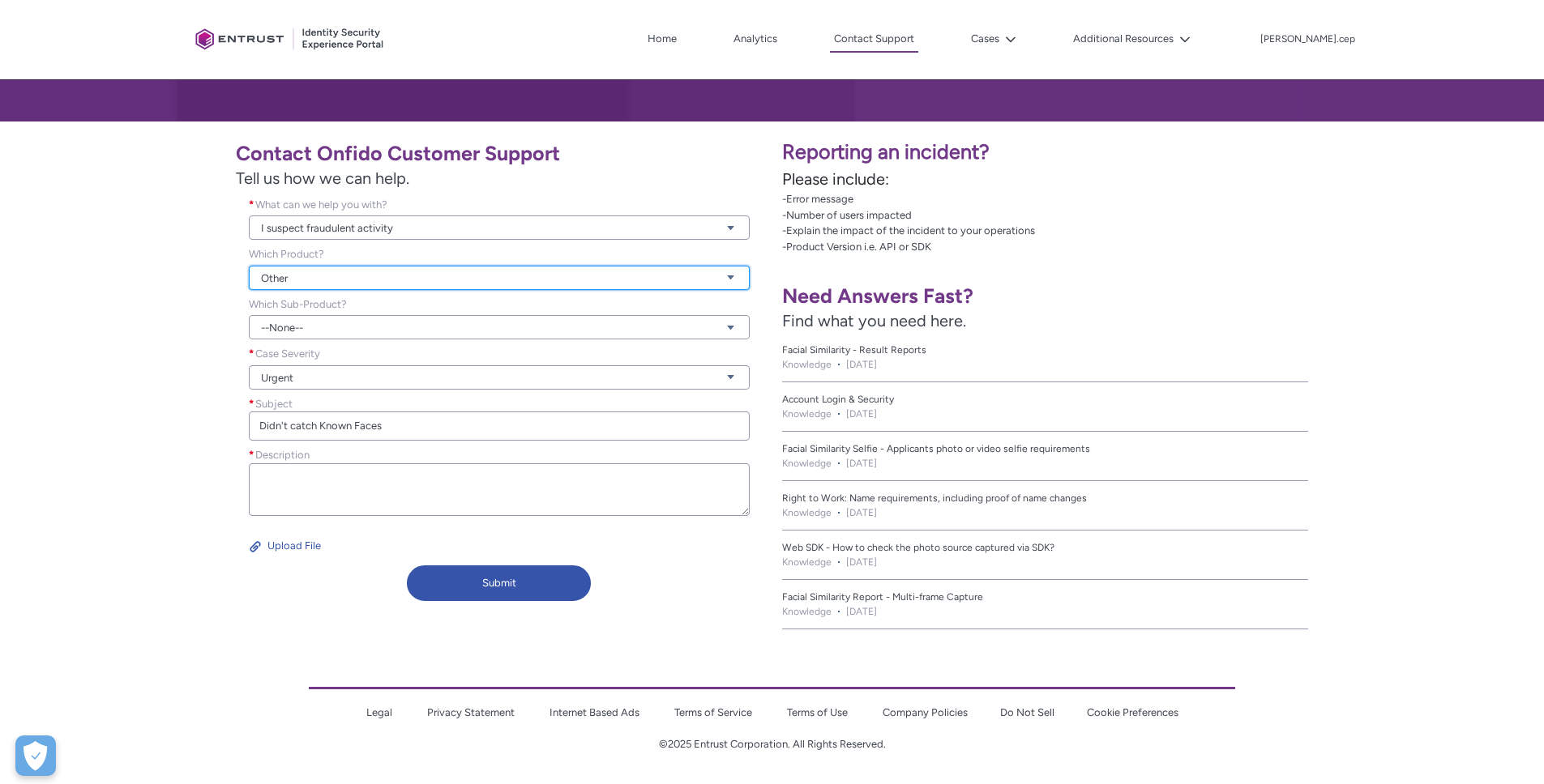
click at [301, 281] on link "Other" at bounding box center [499, 277] width 501 height 24
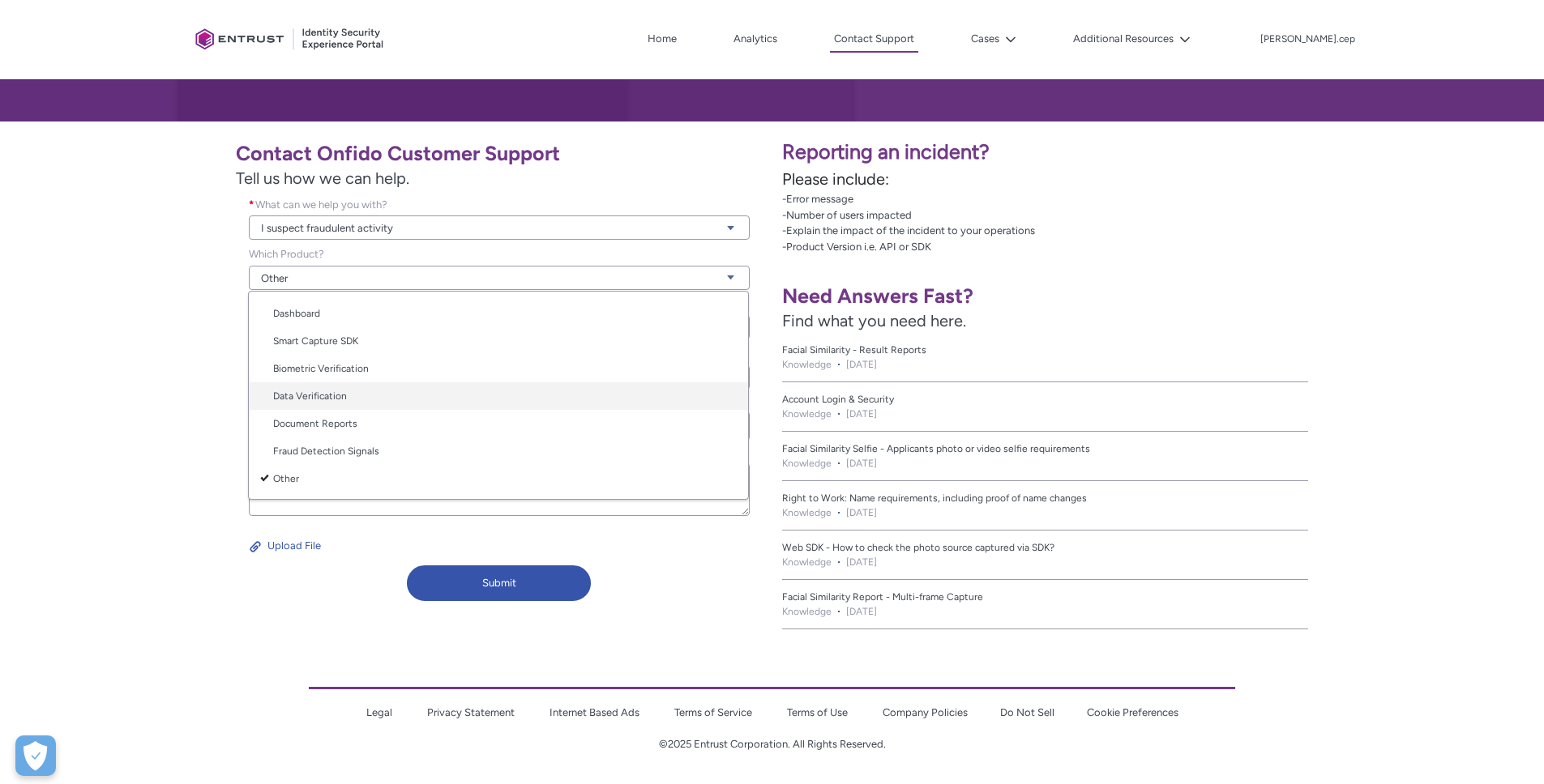
click at [352, 395] on link "Data Verification" at bounding box center [498, 396] width 499 height 27
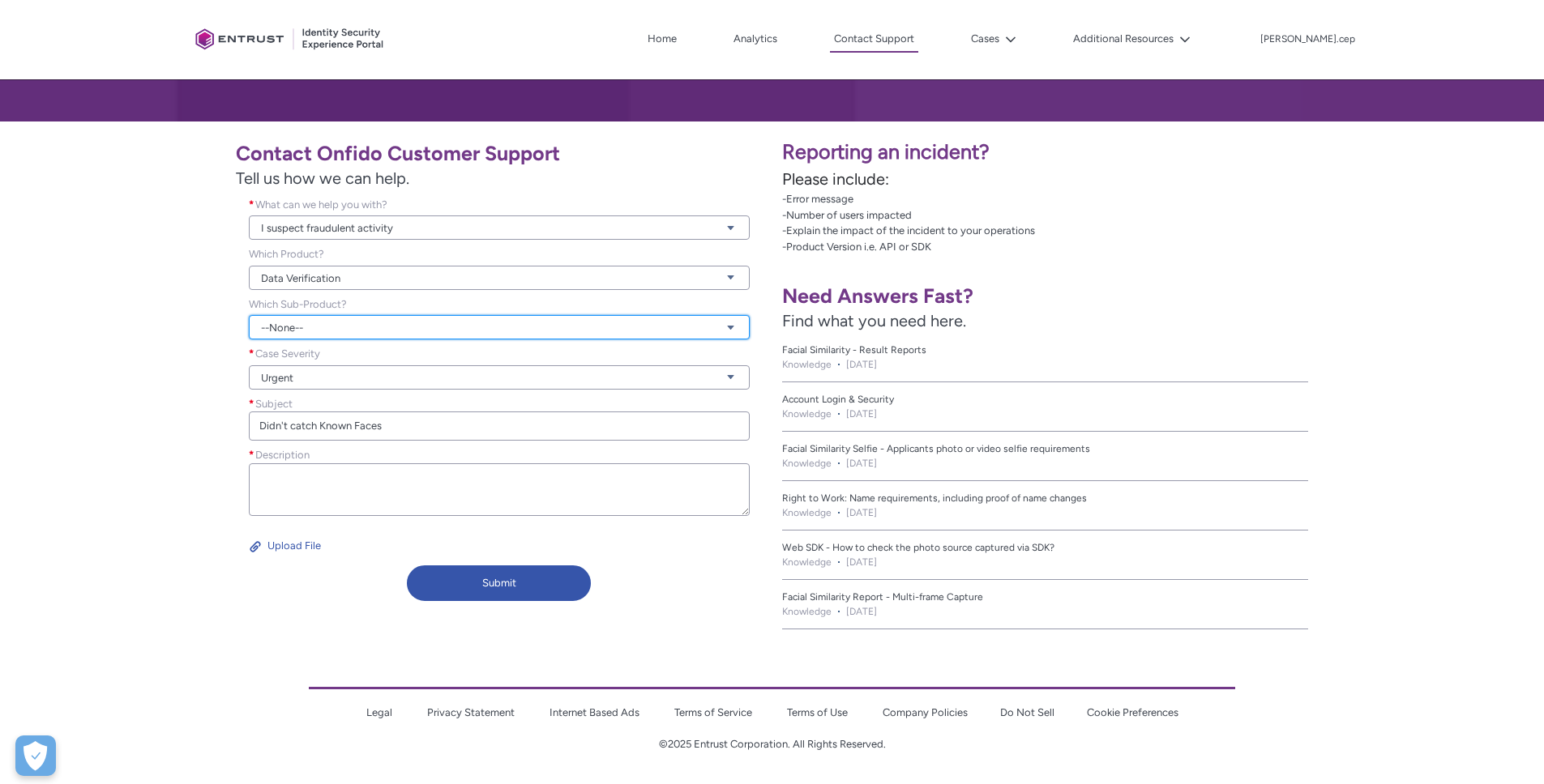
click at [296, 327] on link "--None--" at bounding box center [499, 327] width 501 height 24
click at [213, 414] on div "Contact Onfido Customer Support Tell us how we can help. What can we help you w…" at bounding box center [386, 369] width 753 height 477
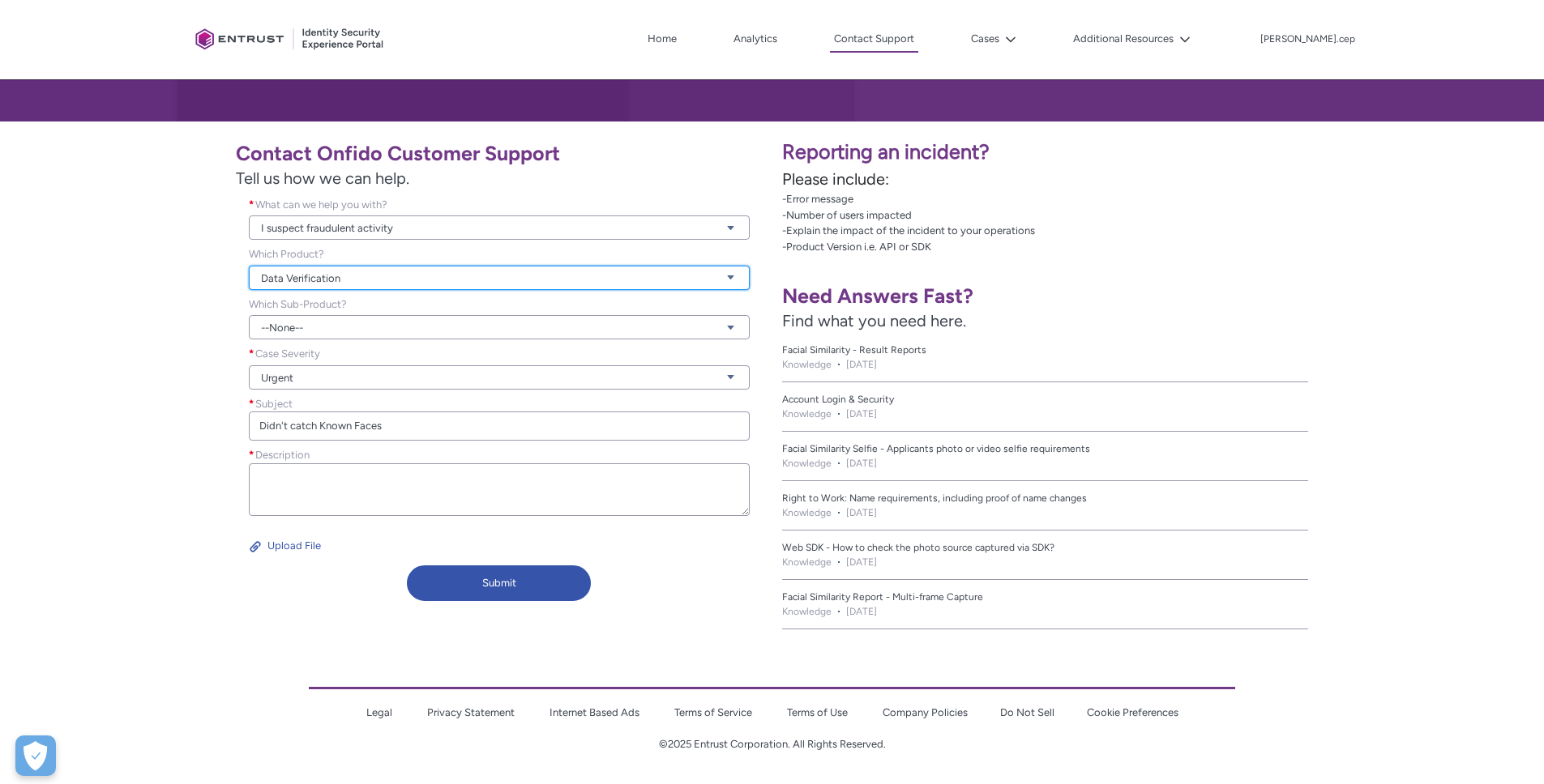
click at [313, 280] on link "Data Verification" at bounding box center [499, 277] width 501 height 24
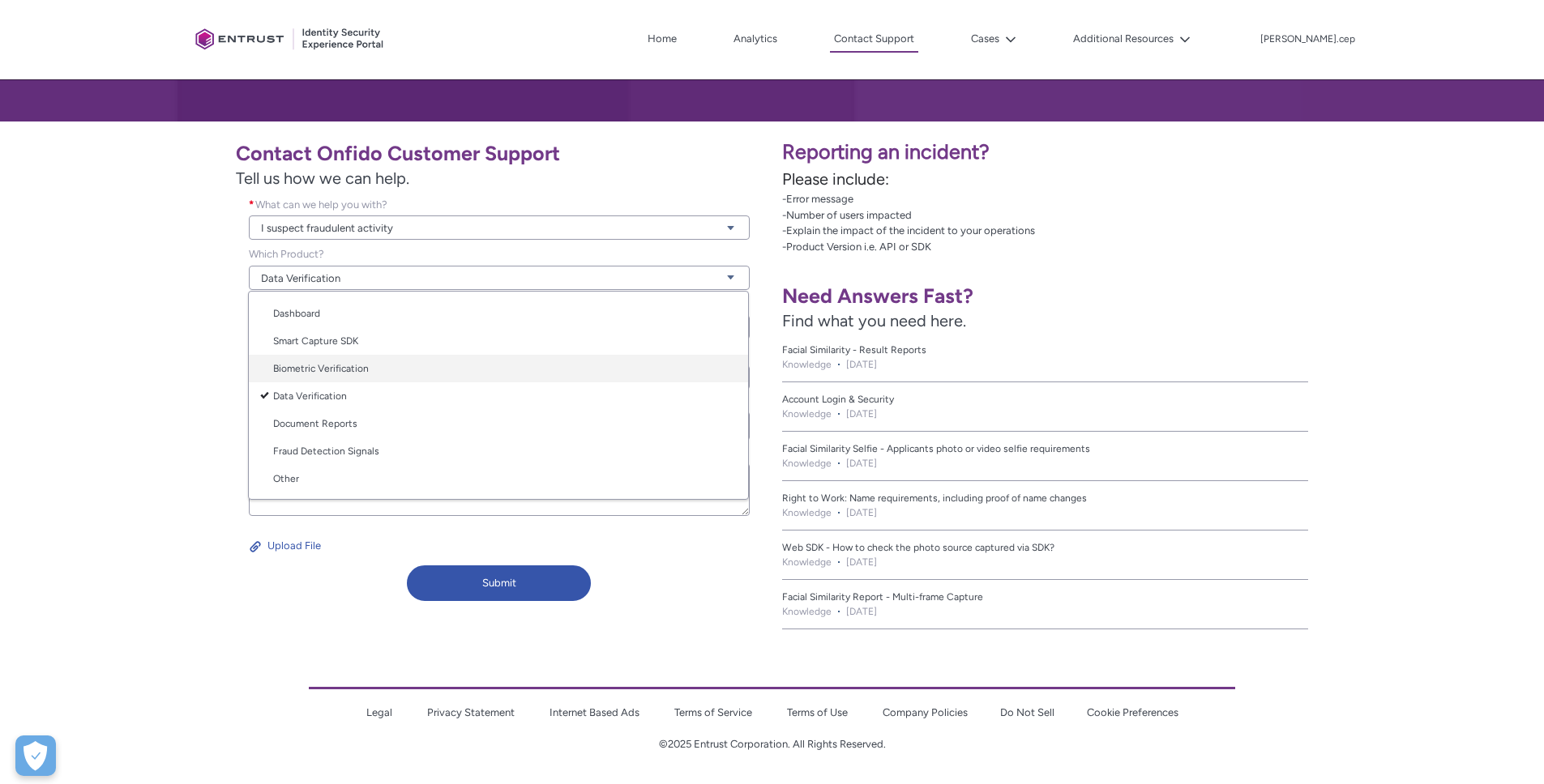
click at [325, 363] on link "Biometric Verification" at bounding box center [498, 368] width 499 height 27
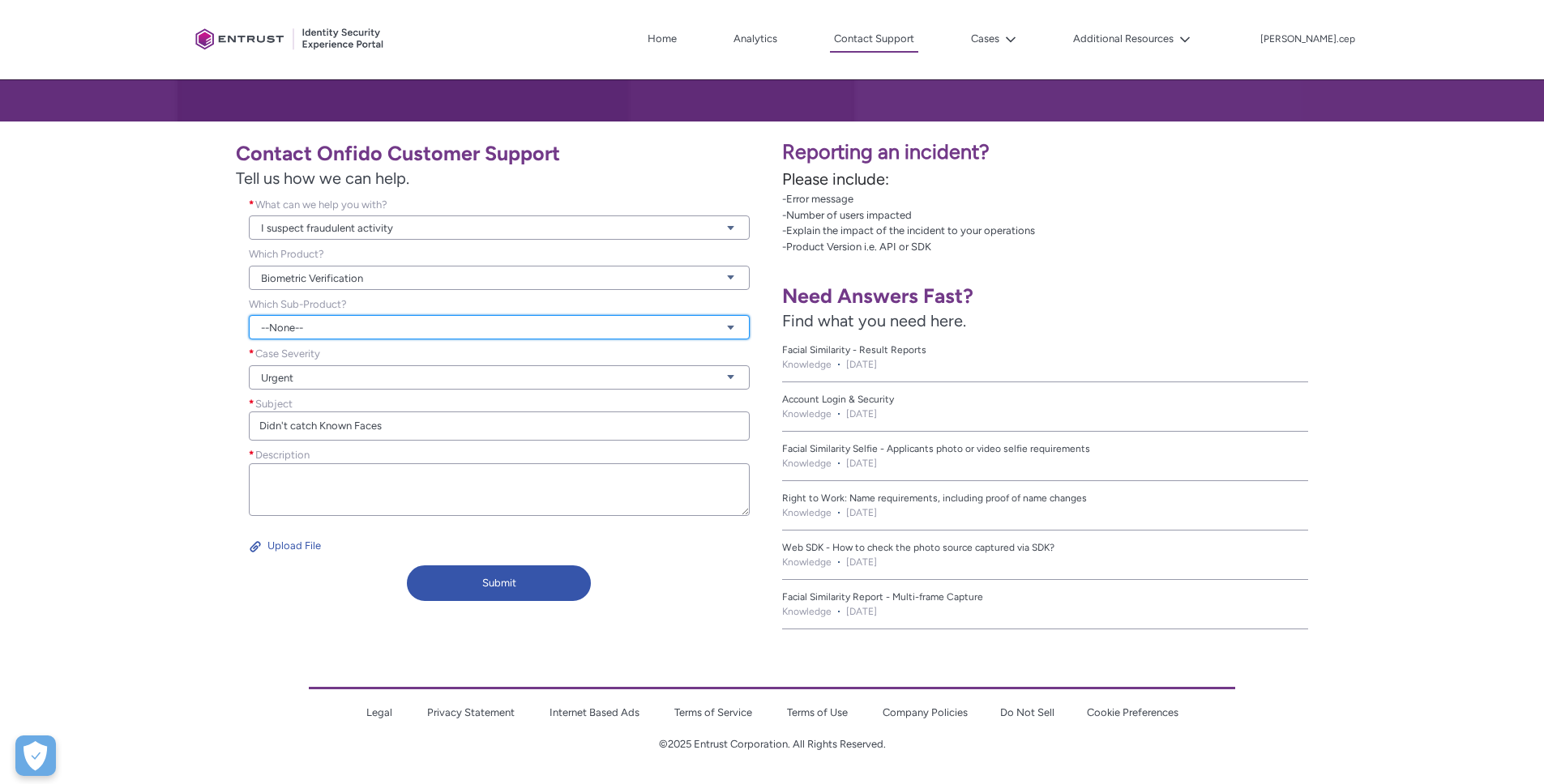
click at [295, 329] on link "--None--" at bounding box center [499, 327] width 501 height 24
click at [322, 387] on link "Known Faces" at bounding box center [498, 387] width 499 height 27
click at [297, 488] on textarea "Description *" at bounding box center [499, 489] width 501 height 52
paste textarea "ab6f1f5a-a9c2-4866-87d6-b3440fc9a487"
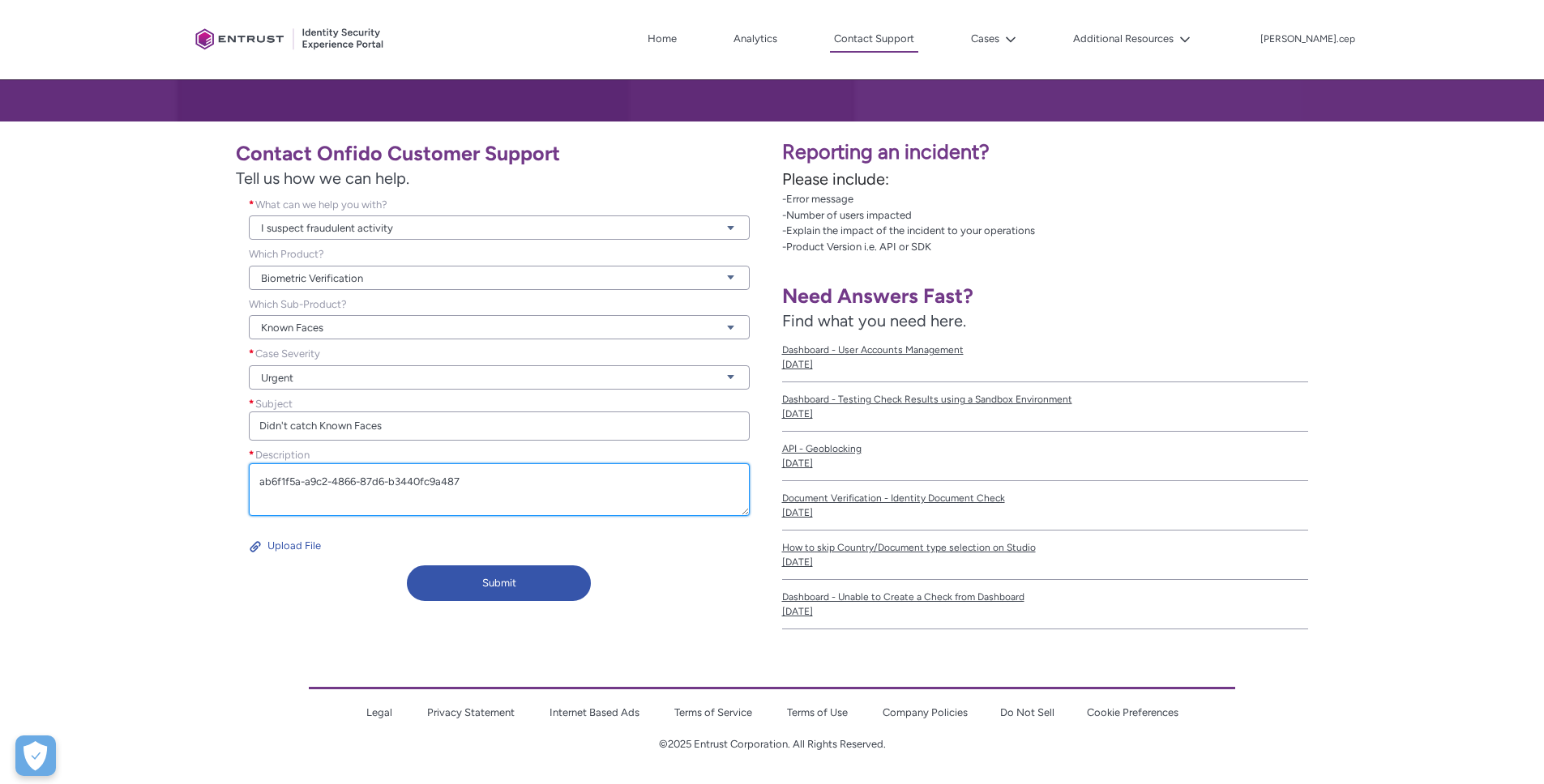
paste textarea "472bb5f0-e759-494d-aeb1-79d1fc00de73"
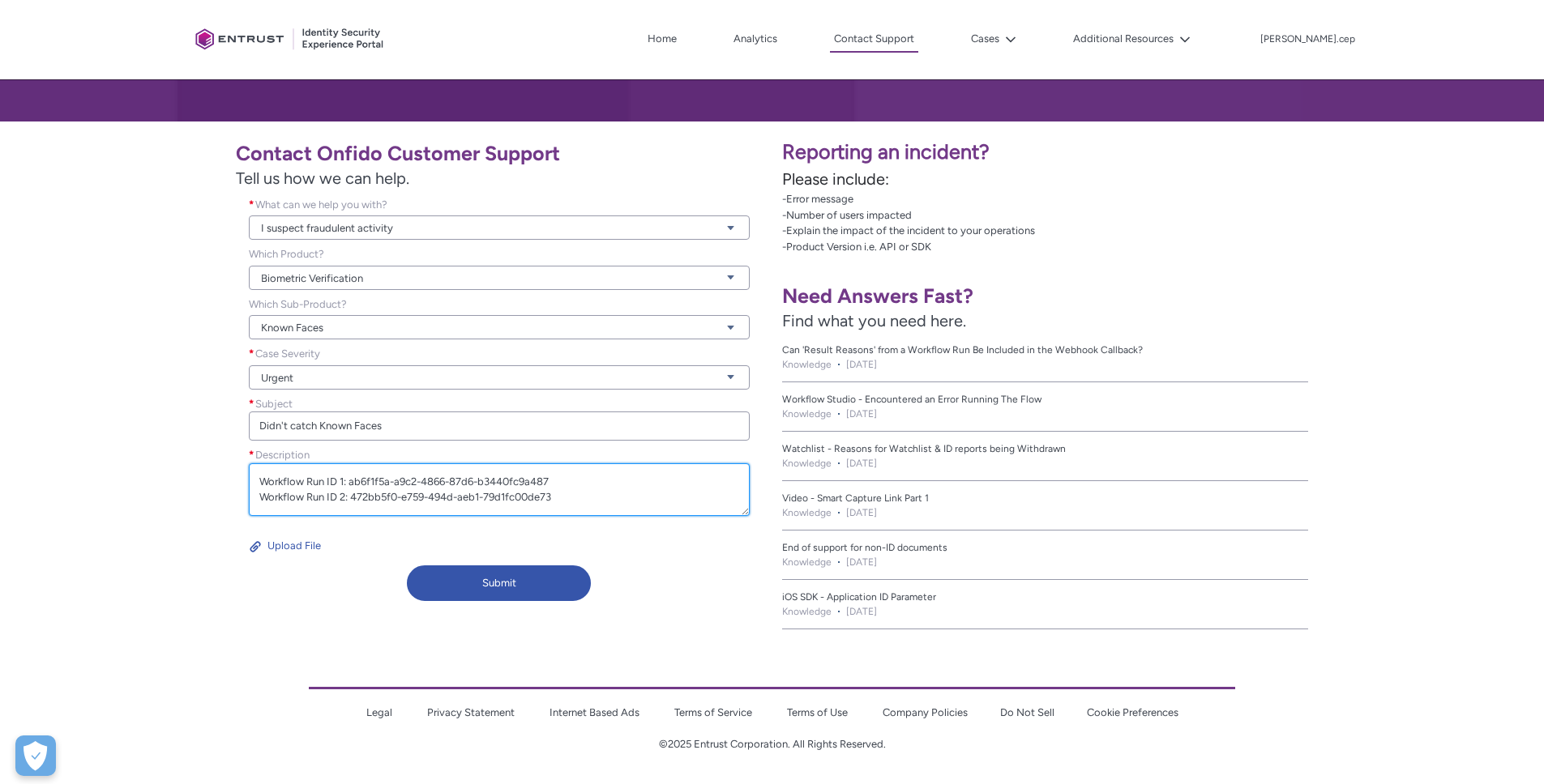
scroll to position [20, 0]
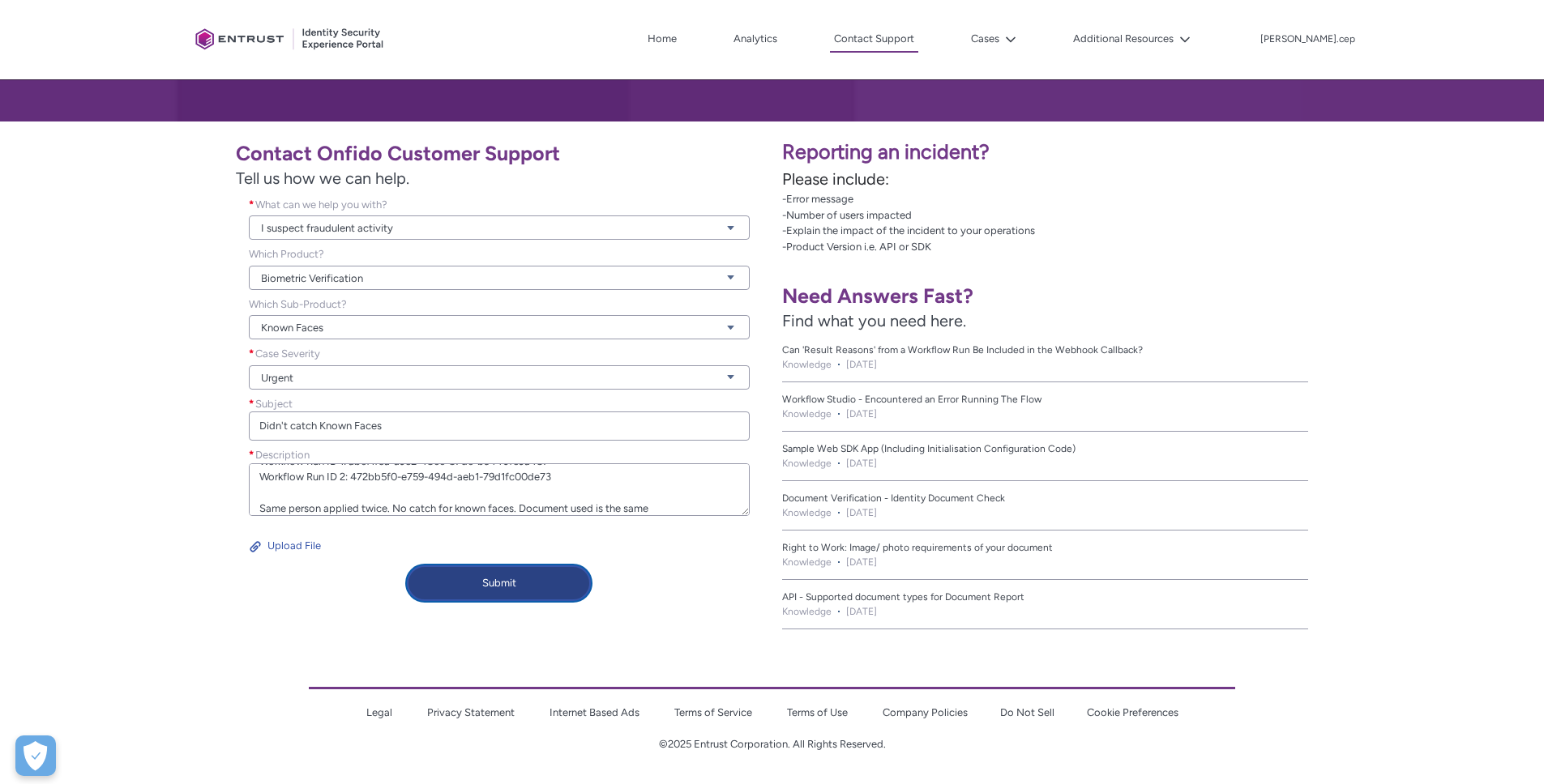
type textarea "Workflow Run ID 1: ab6f1f5a-a9c2-4866-87d6-b3440fc9a487 Workflow Run ID 2: 472b…"
click at [580, 572] on button "Submit" at bounding box center [499, 582] width 184 height 36
